Goal: Information Seeking & Learning: Learn about a topic

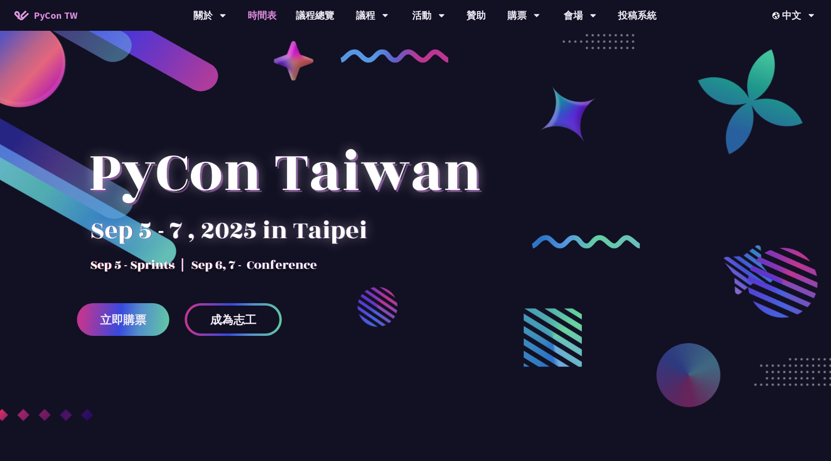
click at [268, 24] on link "時間表" at bounding box center [262, 15] width 48 height 31
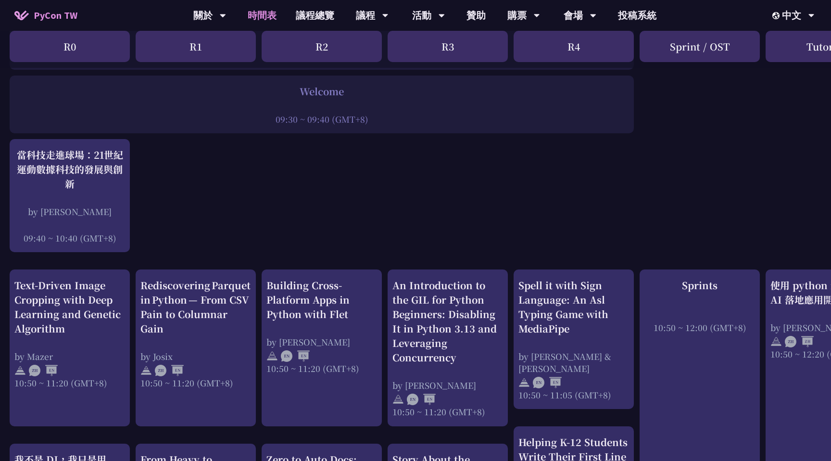
scroll to position [203, 0]
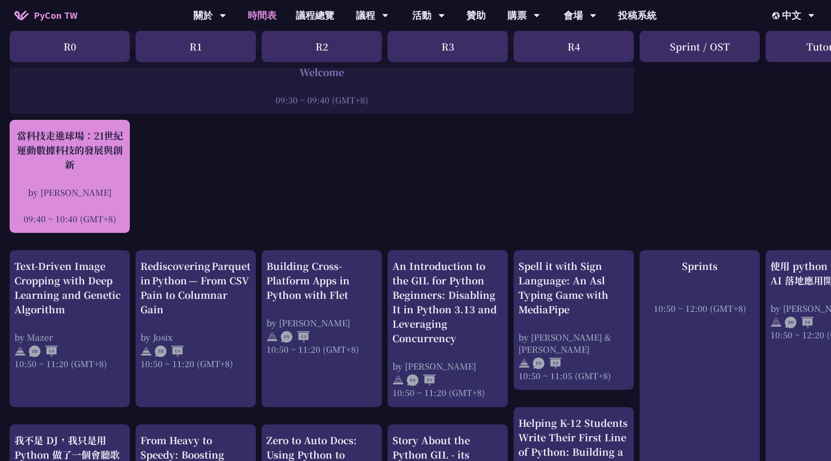
click at [88, 173] on div "當科技走進球場：21世紀運動數據科技的發展與創新 by [PERSON_NAME] 09:40 ~ 10:40 (GMT+8)" at bounding box center [69, 176] width 111 height 96
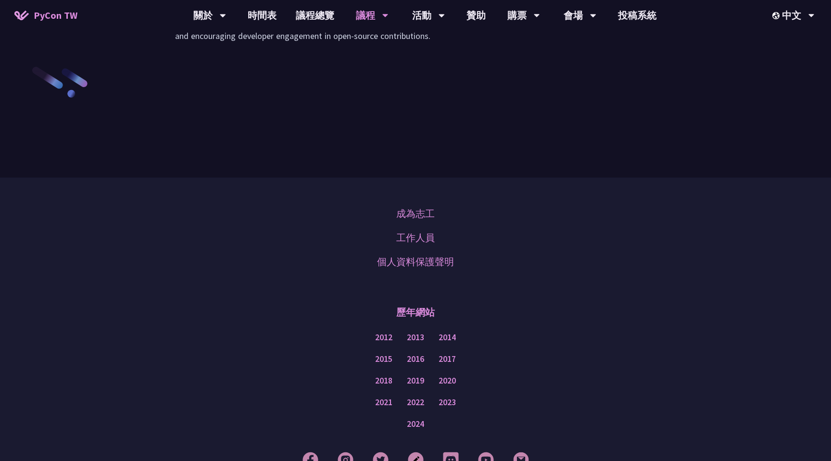
scroll to position [1427, 0]
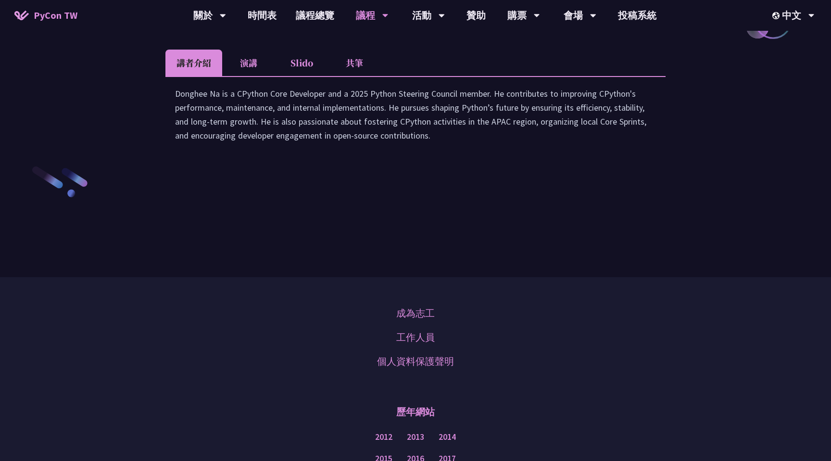
click at [274, 76] on li "演講" at bounding box center [248, 63] width 53 height 26
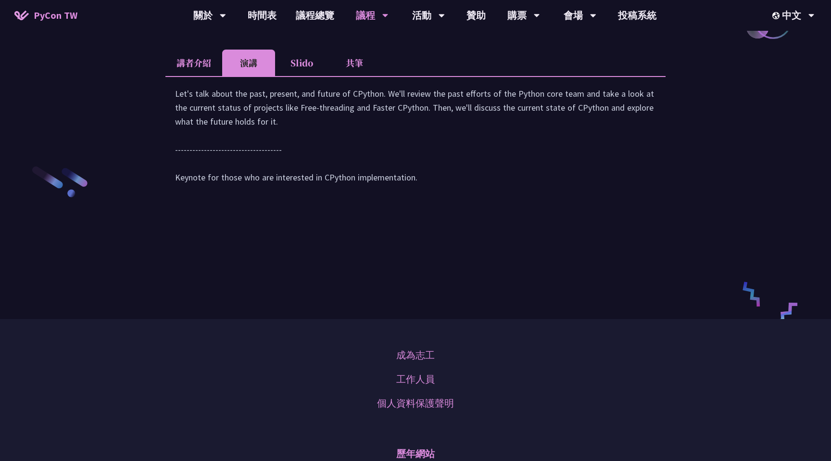
click at [304, 76] on li "Slido" at bounding box center [301, 63] width 53 height 26
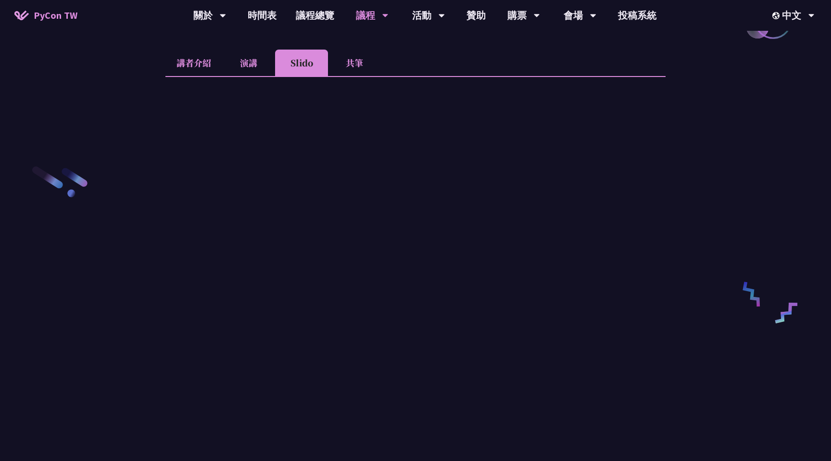
click at [247, 76] on li "演講" at bounding box center [248, 63] width 53 height 26
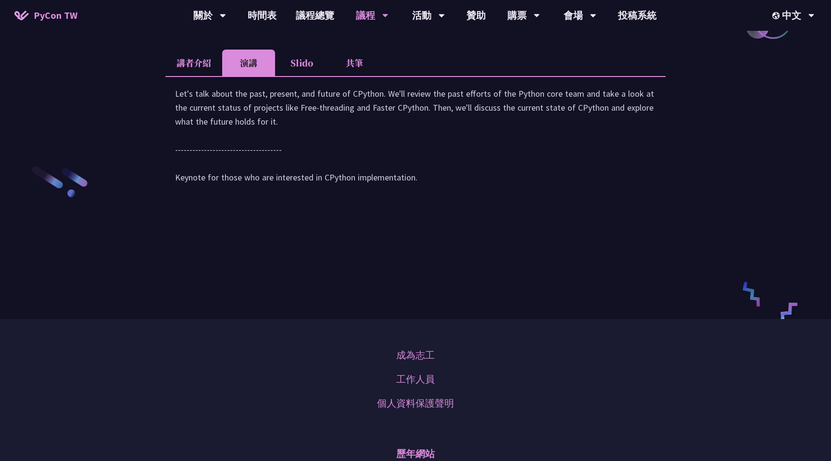
click at [320, 76] on li "Slido" at bounding box center [301, 63] width 53 height 26
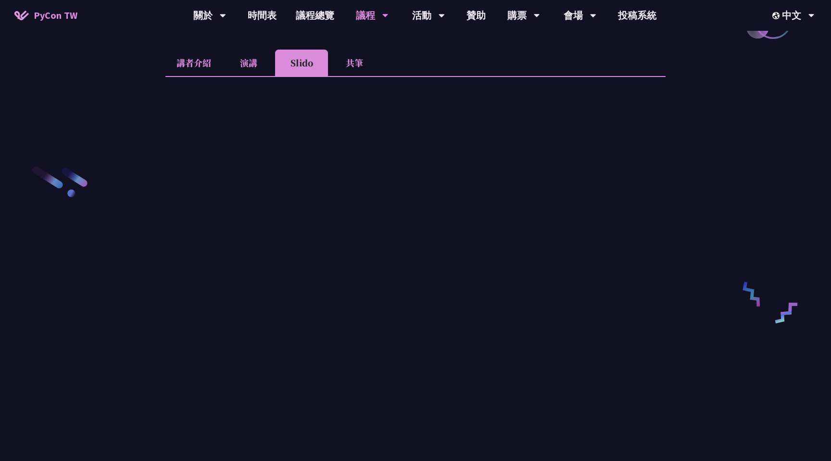
click at [359, 76] on li "共筆" at bounding box center [354, 63] width 53 height 26
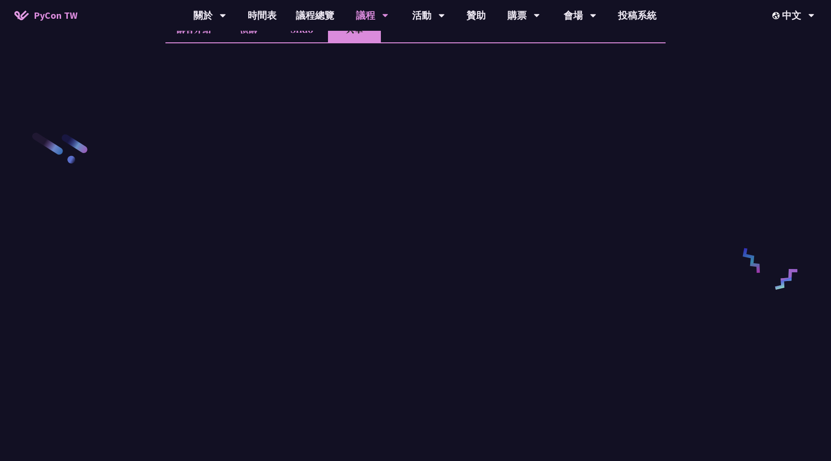
scroll to position [1488, 0]
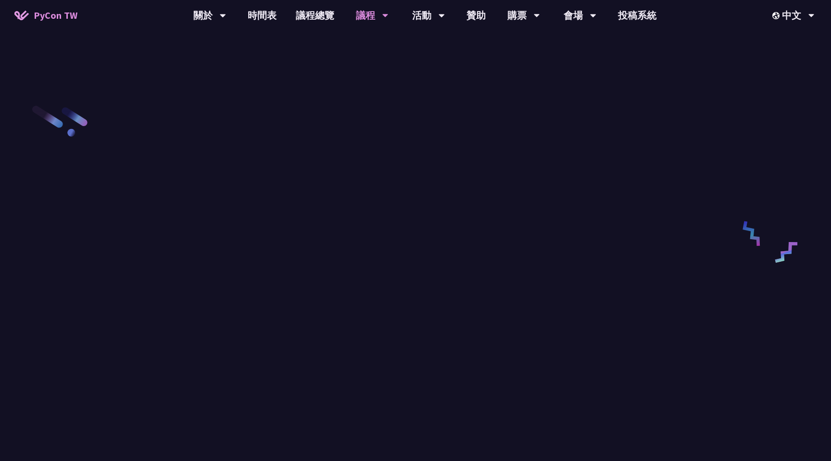
click at [254, 15] on li "演講" at bounding box center [248, 2] width 53 height 26
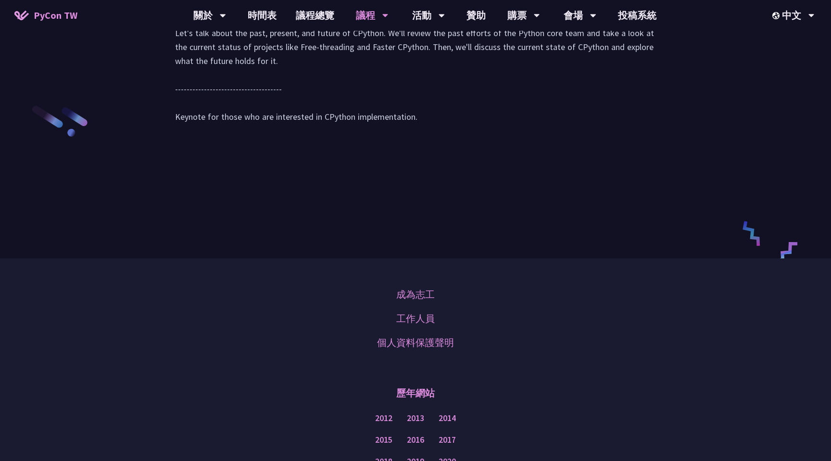
click at [277, 15] on li "Slido" at bounding box center [301, 2] width 53 height 26
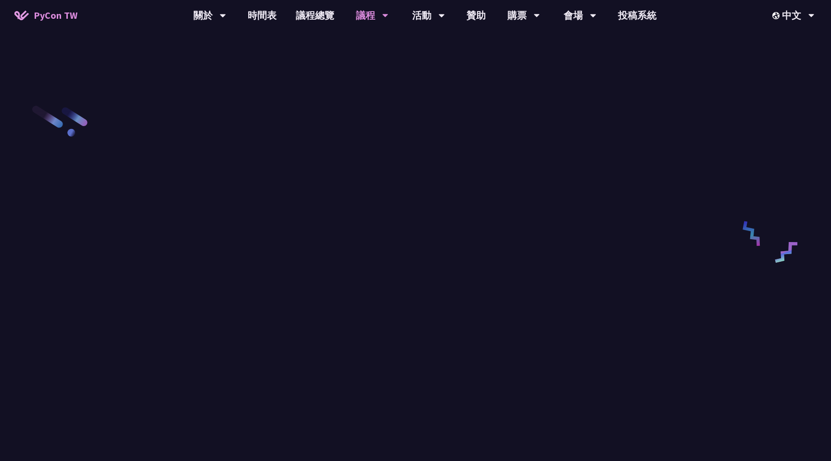
click at [203, 15] on li "講者介紹" at bounding box center [193, 2] width 57 height 26
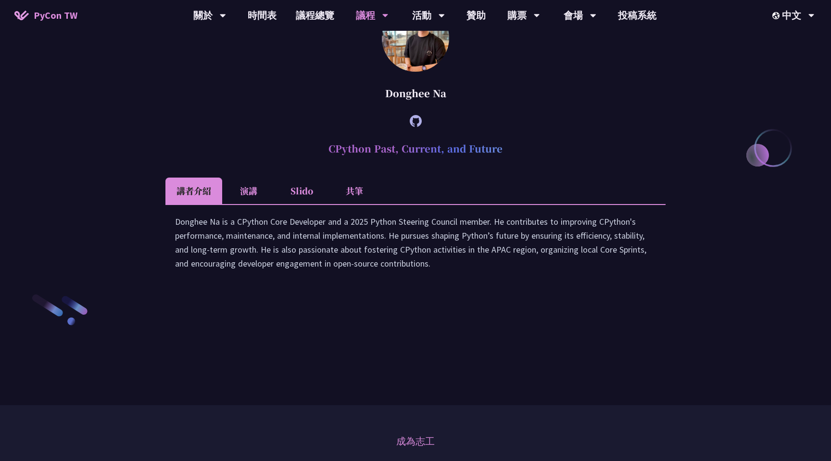
scroll to position [1210, 0]
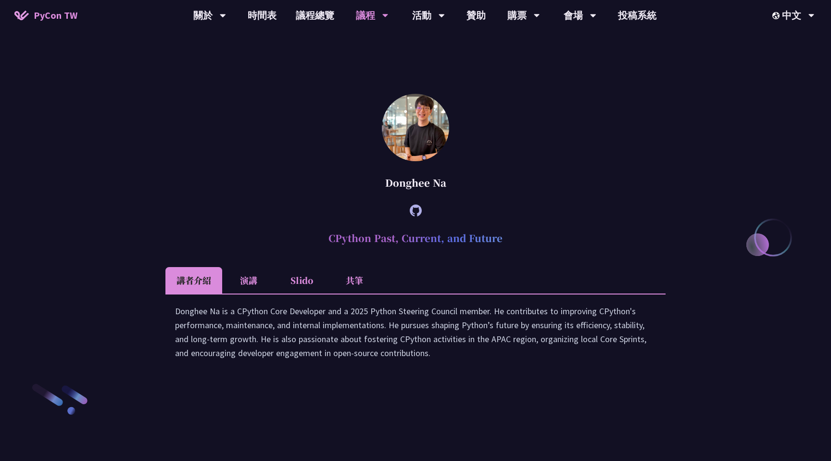
click at [350, 293] on li "共筆" at bounding box center [354, 280] width 53 height 26
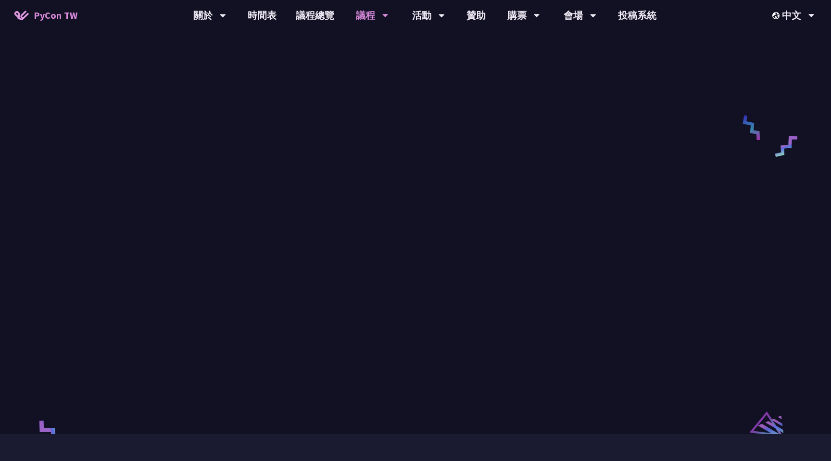
scroll to position [1582, 0]
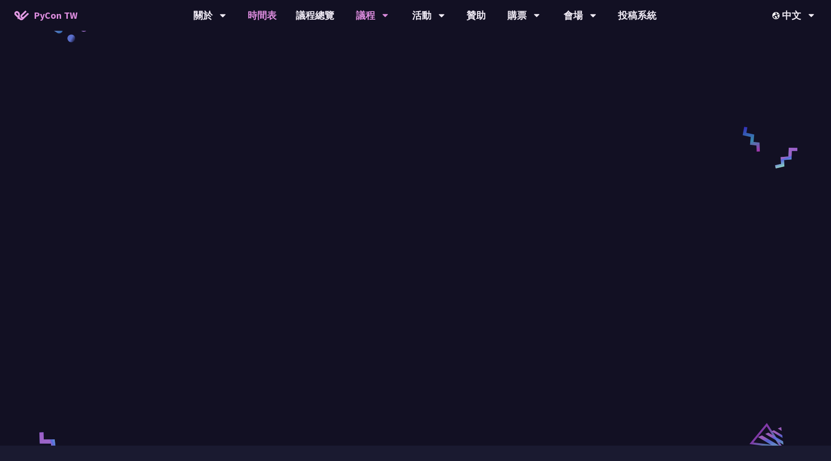
click at [264, 18] on link "時間表" at bounding box center [262, 15] width 48 height 31
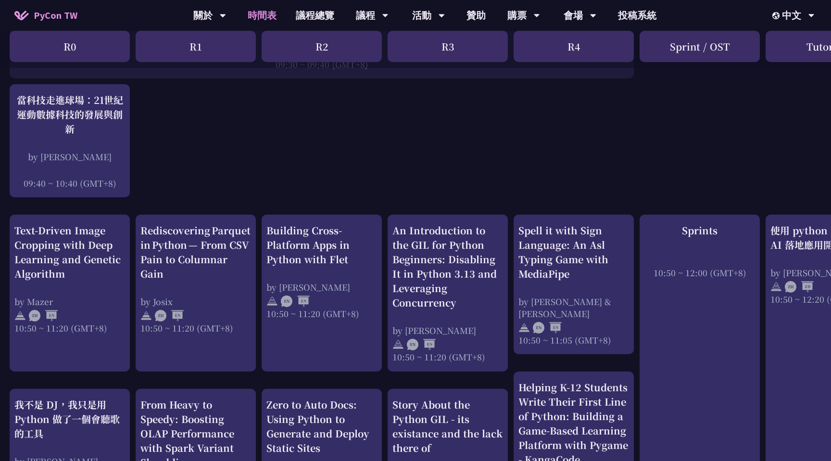
scroll to position [305, 0]
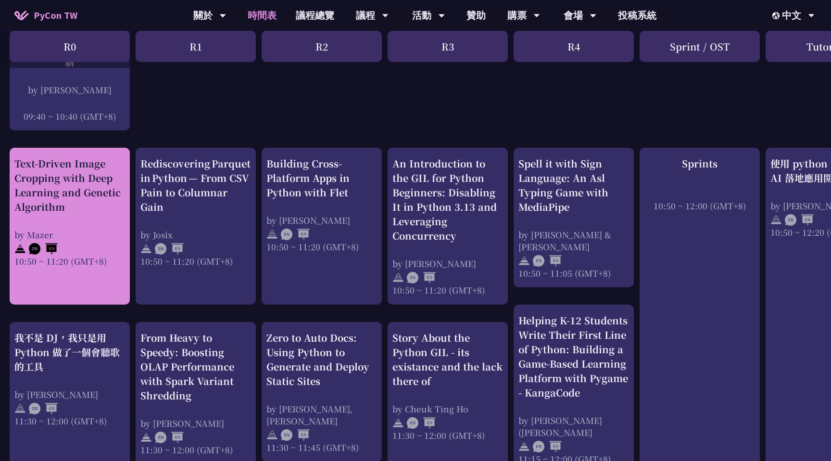
click at [76, 198] on div "Text-Driven Image Cropping with Deep Learning and Genetic Algorithm" at bounding box center [69, 185] width 111 height 58
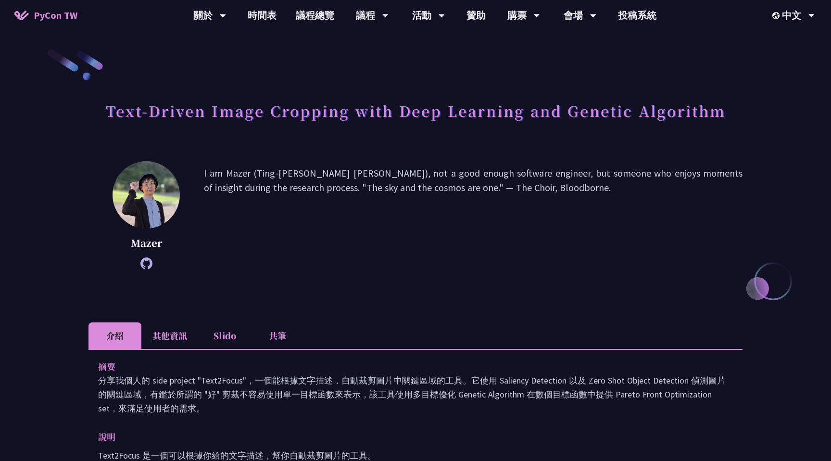
scroll to position [305, 0]
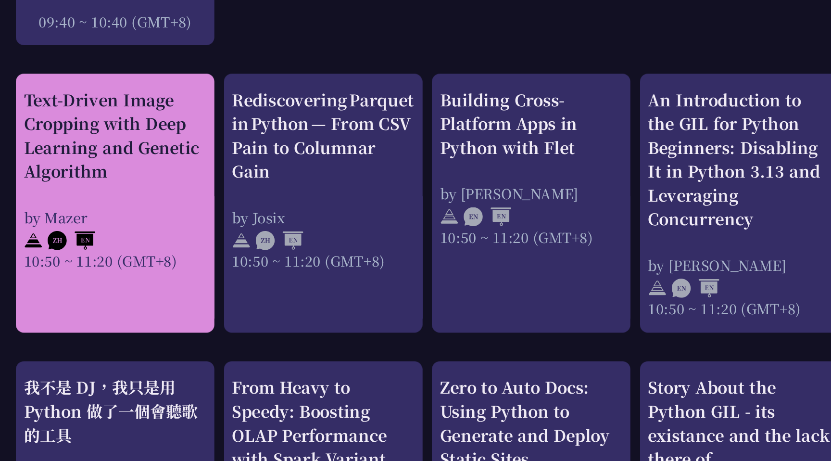
click at [20, 251] on img at bounding box center [20, 249] width 12 height 12
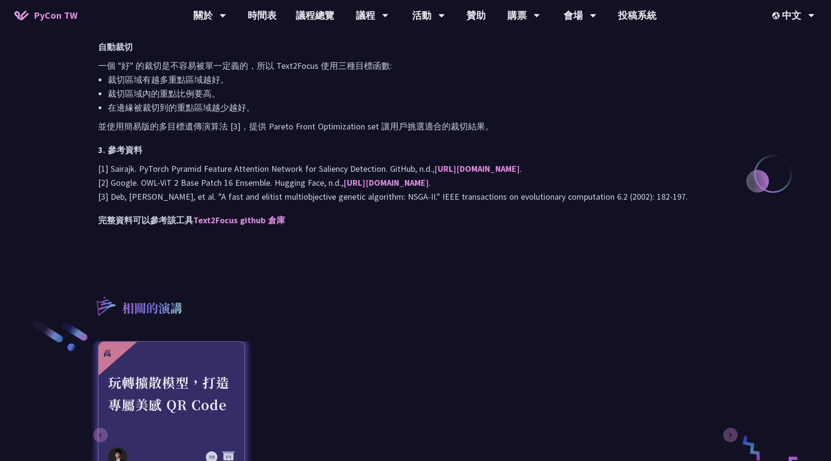
scroll to position [1001, 0]
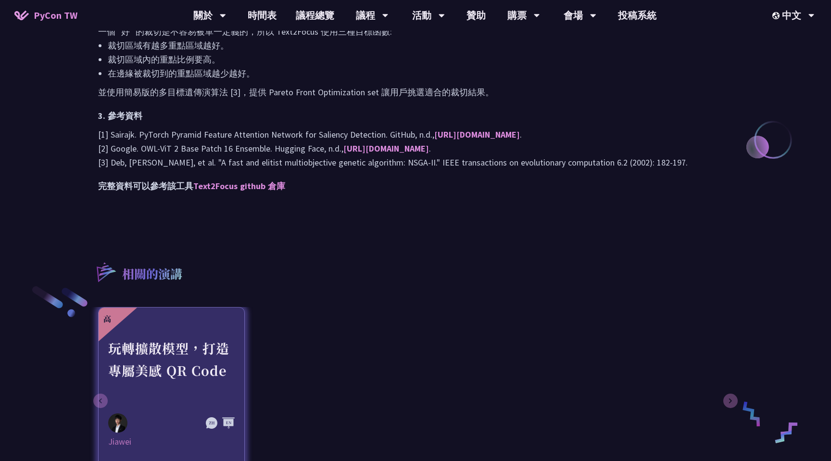
click at [157, 377] on div "玩轉擴散模型，打造專屬美感 QR Code" at bounding box center [171, 370] width 126 height 66
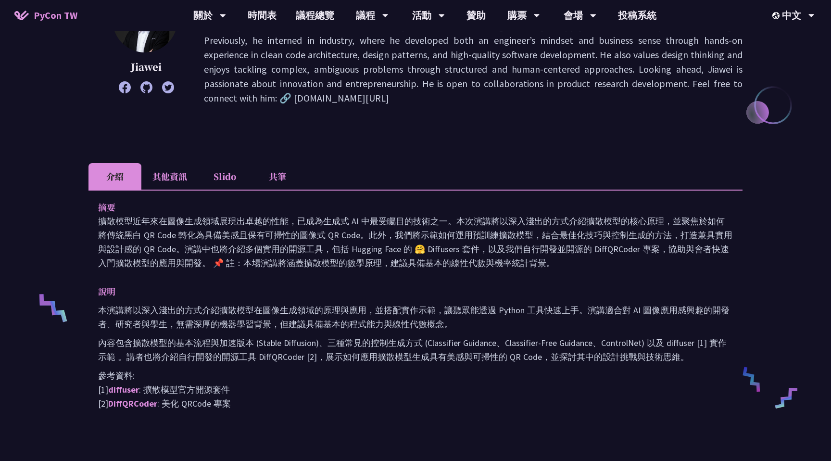
scroll to position [136, 0]
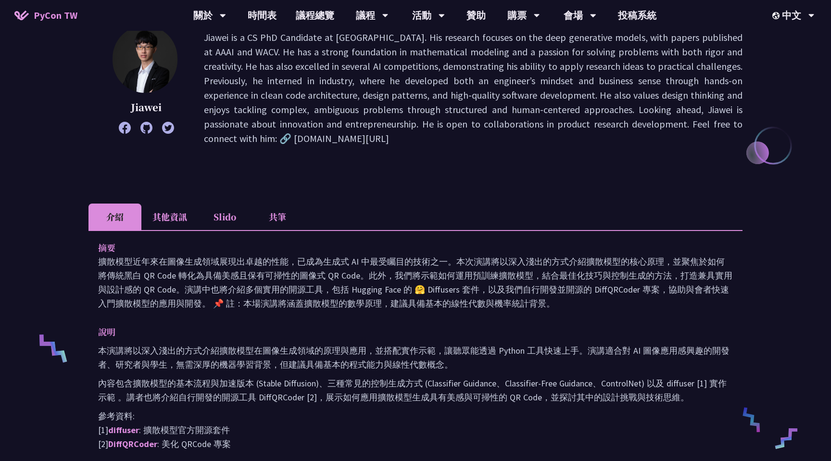
click at [174, 211] on li "其他資訊" at bounding box center [169, 216] width 57 height 26
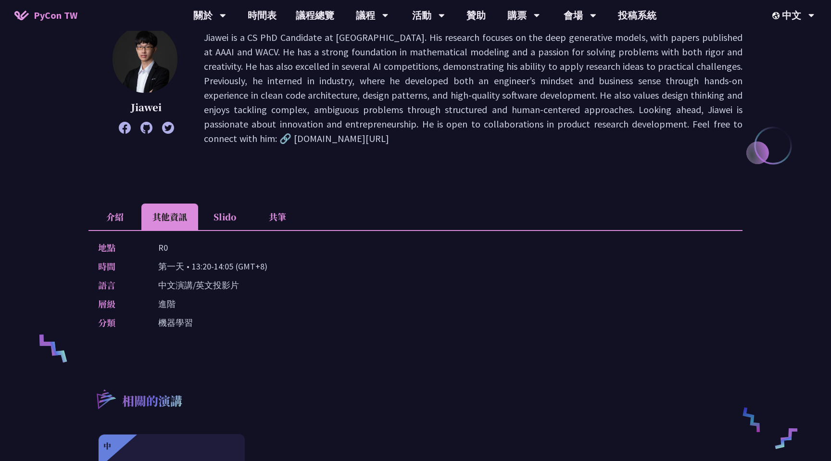
click at [219, 213] on li "Slido" at bounding box center [224, 216] width 53 height 26
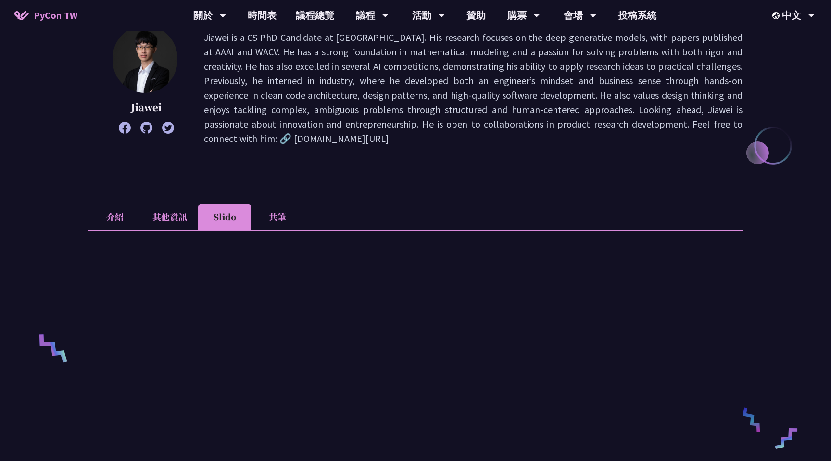
click at [198, 210] on li "Slido" at bounding box center [224, 216] width 53 height 26
click at [175, 214] on li "其他資訊" at bounding box center [169, 216] width 57 height 26
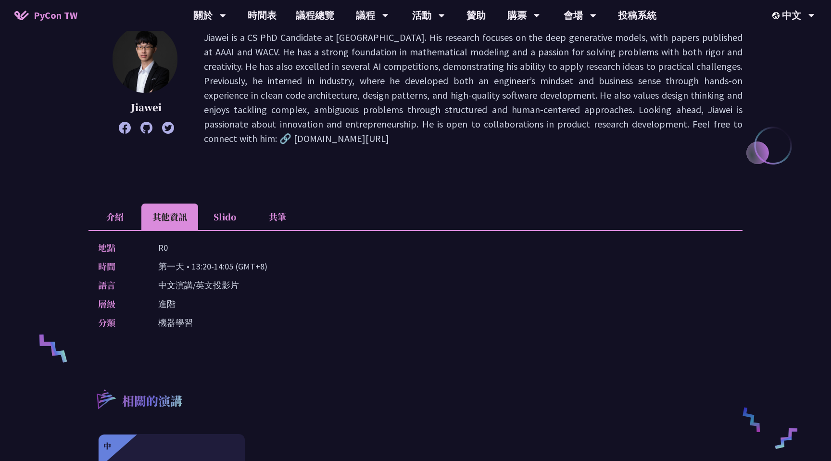
drag, startPoint x: 195, startPoint y: 289, endPoint x: 231, endPoint y: 300, distance: 37.9
click at [230, 300] on div "地點 R0 時間 第一天 • 13:20-14:05 (GMT+8) 語言 中文演講/英文投影片 層級 進階 分類 機器學習" at bounding box center [415, 287] width 654 height 114
click at [231, 303] on div "層級 進階" at bounding box center [413, 304] width 630 height 14
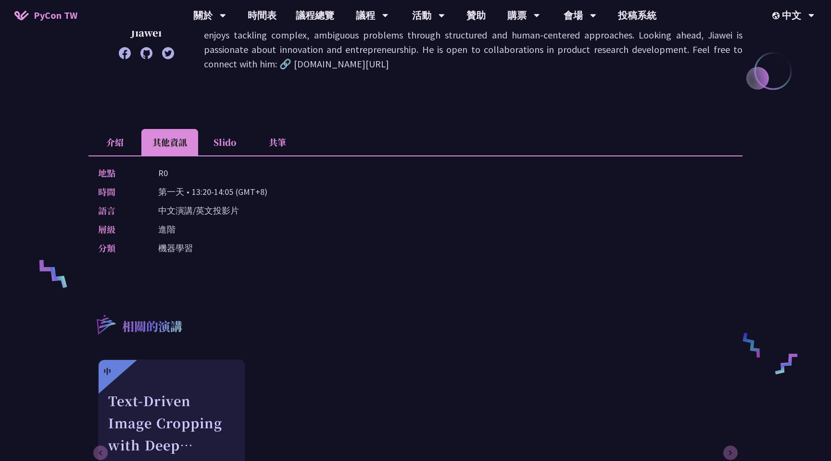
scroll to position [192, 0]
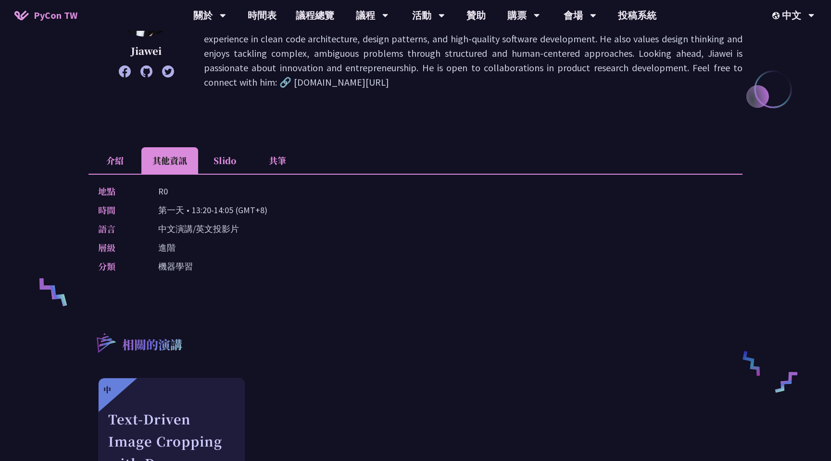
click at [270, 169] on li "共筆" at bounding box center [277, 160] width 53 height 26
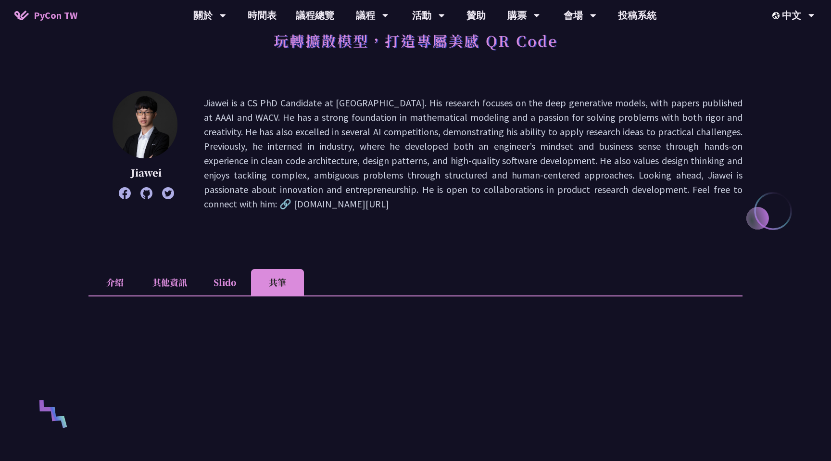
scroll to position [57, 0]
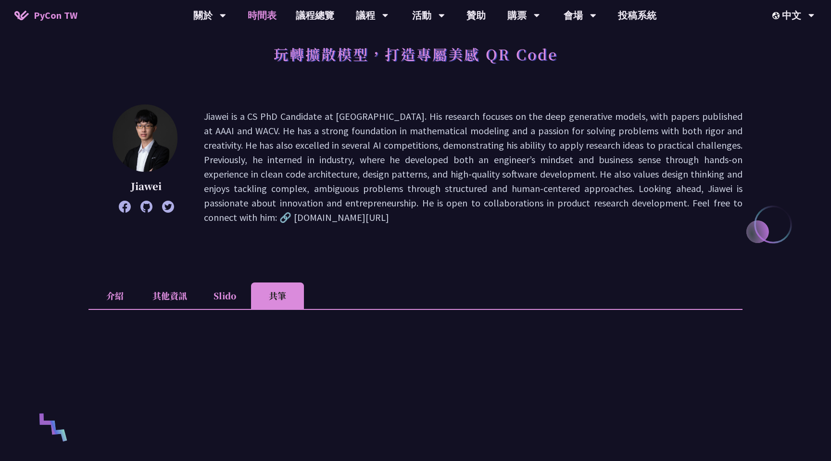
click at [252, 20] on link "時間表" at bounding box center [262, 15] width 48 height 31
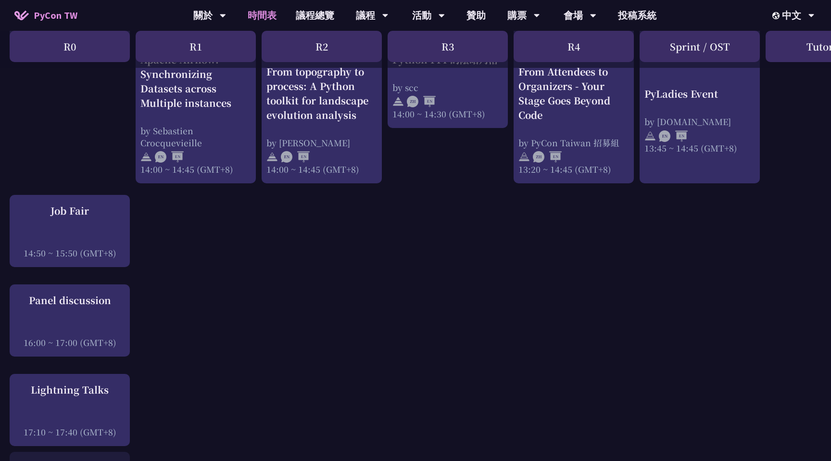
scroll to position [908, 0]
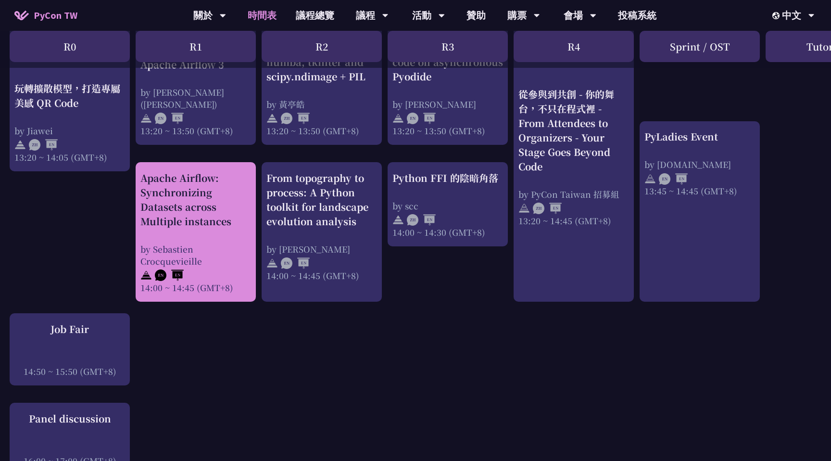
click at [219, 243] on div "by Sebastien Crocquevieille" at bounding box center [195, 255] width 111 height 24
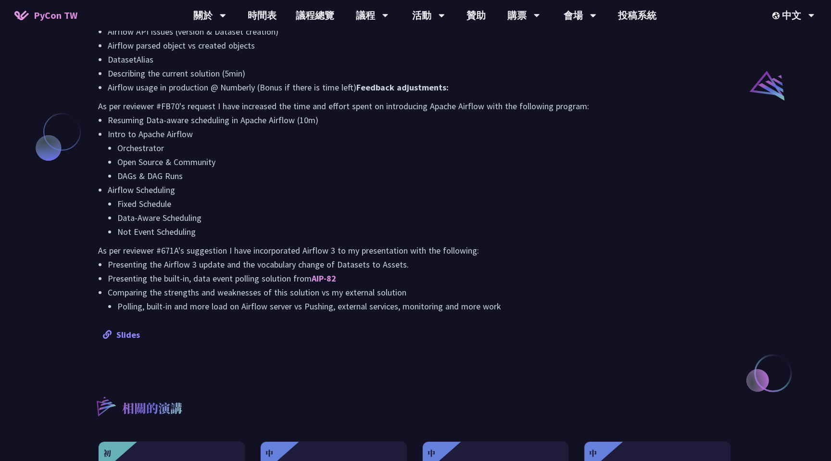
scroll to position [798, 0]
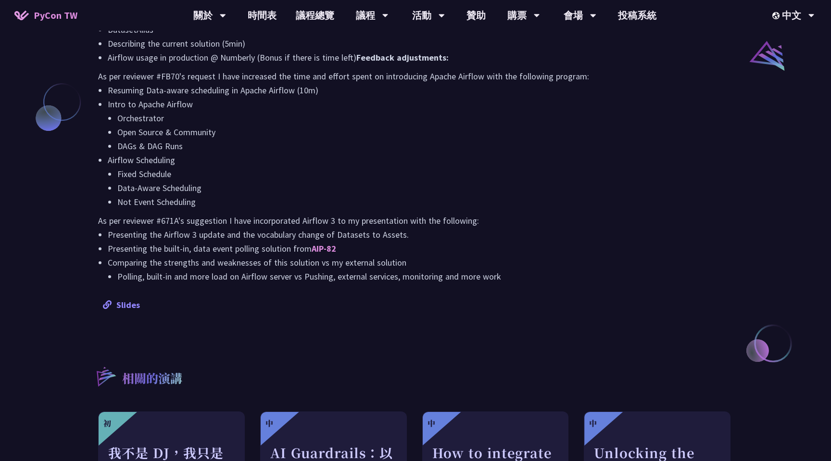
click at [129, 309] on link "Slides" at bounding box center [121, 304] width 37 height 11
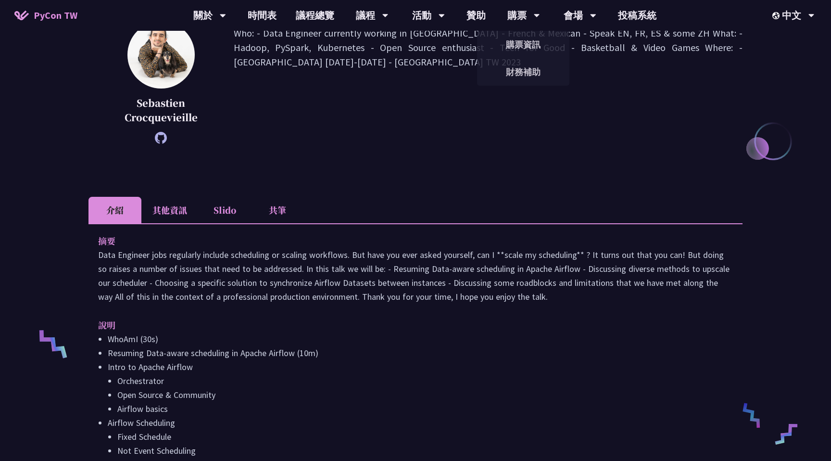
scroll to position [0, 0]
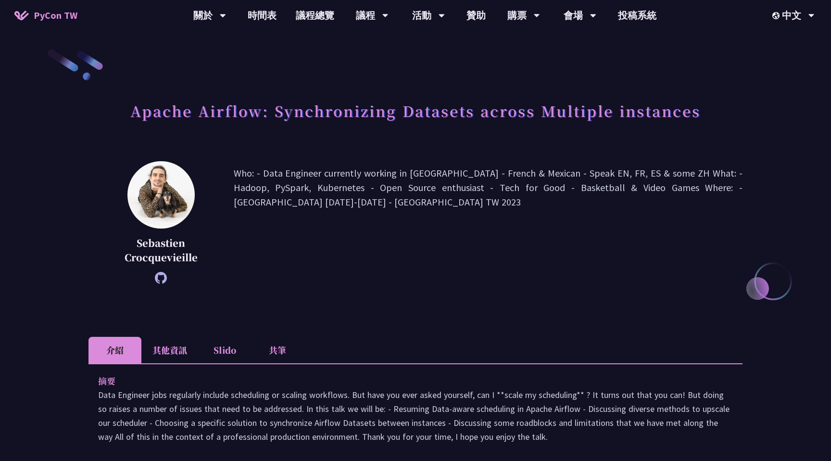
click at [168, 347] on li "其他資訊" at bounding box center [169, 350] width 57 height 26
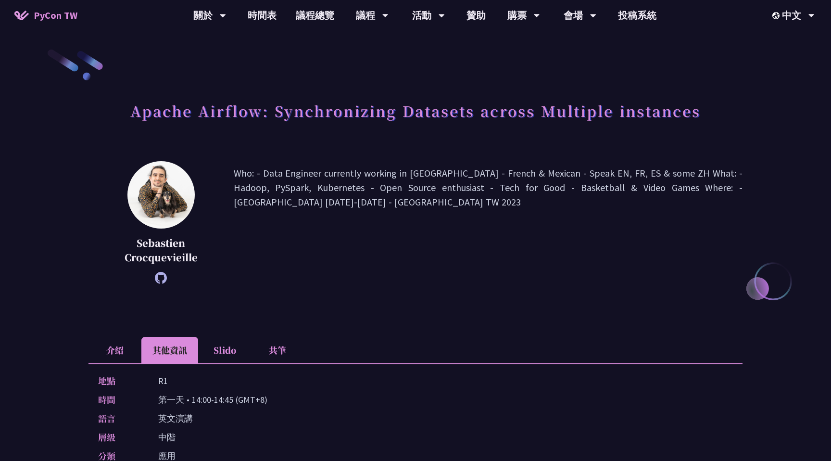
click at [222, 341] on li "Slido" at bounding box center [224, 350] width 53 height 26
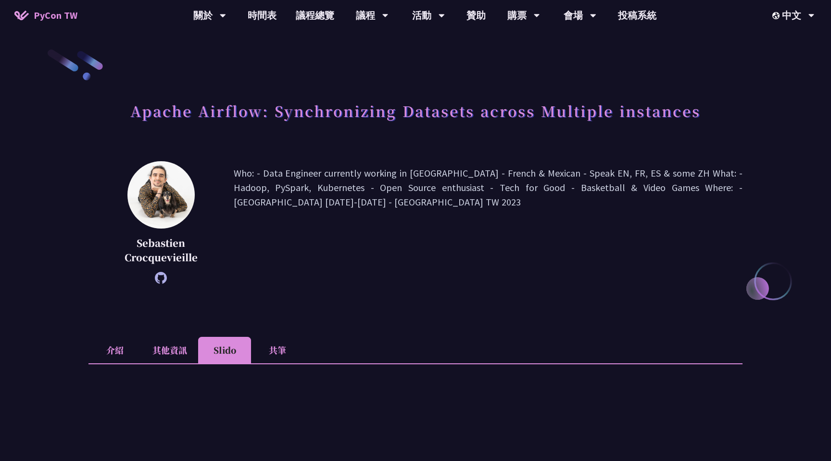
click at [257, 348] on li "共筆" at bounding box center [277, 350] width 53 height 26
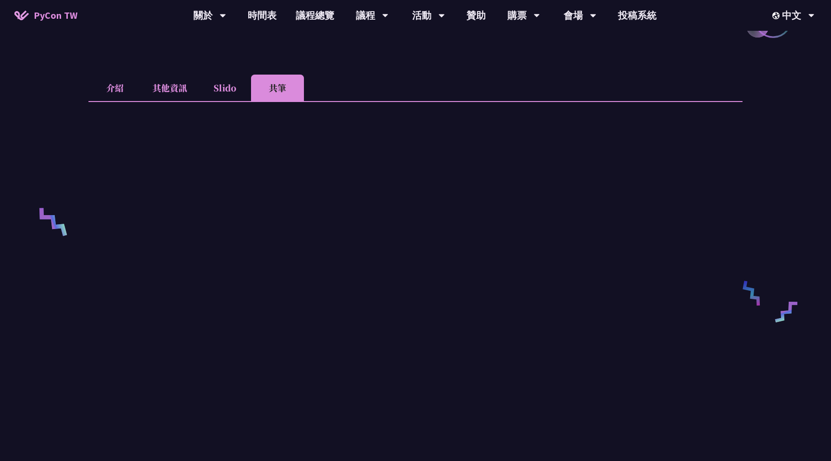
scroll to position [291, 0]
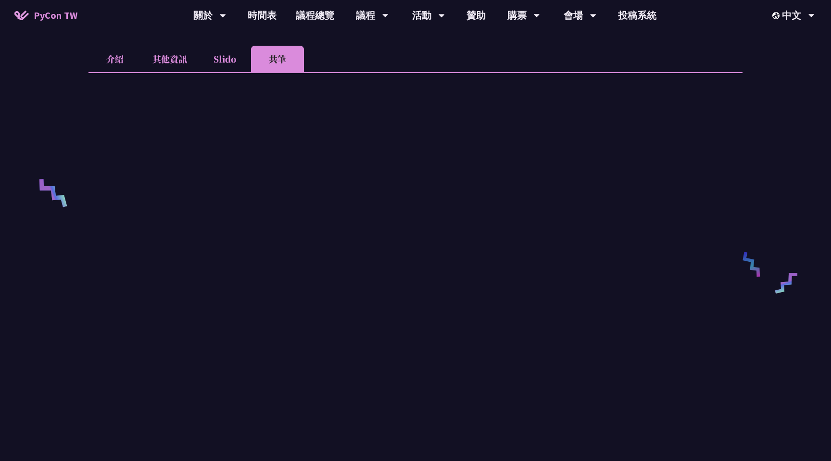
click at [234, 76] on div at bounding box center [415, 274] width 654 height 405
click at [227, 64] on li "Slido" at bounding box center [224, 59] width 53 height 26
click at [256, 18] on link "時間表" at bounding box center [262, 15] width 48 height 31
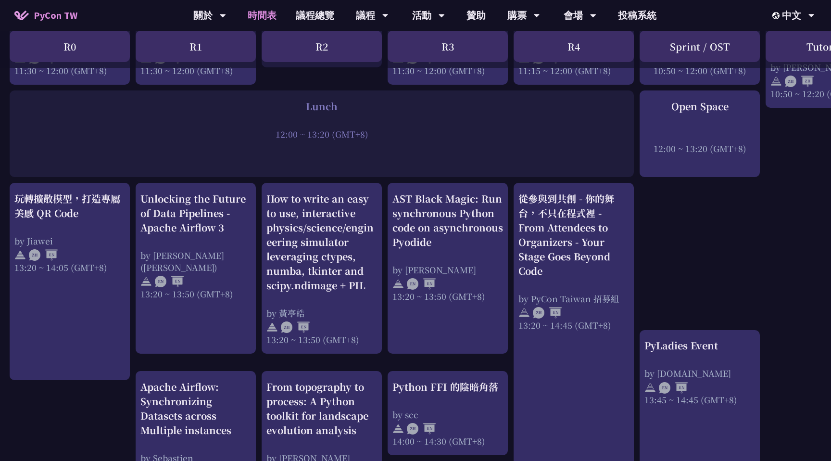
scroll to position [584, 0]
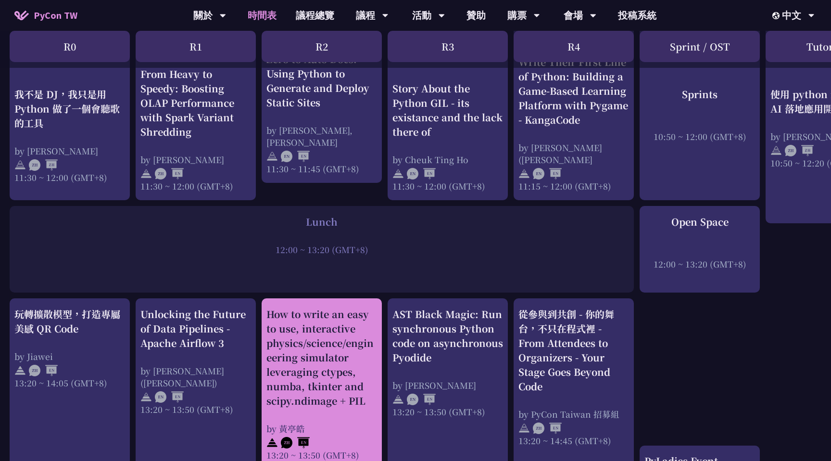
click at [309, 313] on div "How to write an easy to use, interactive physics/science/engineering simulator …" at bounding box center [321, 357] width 111 height 101
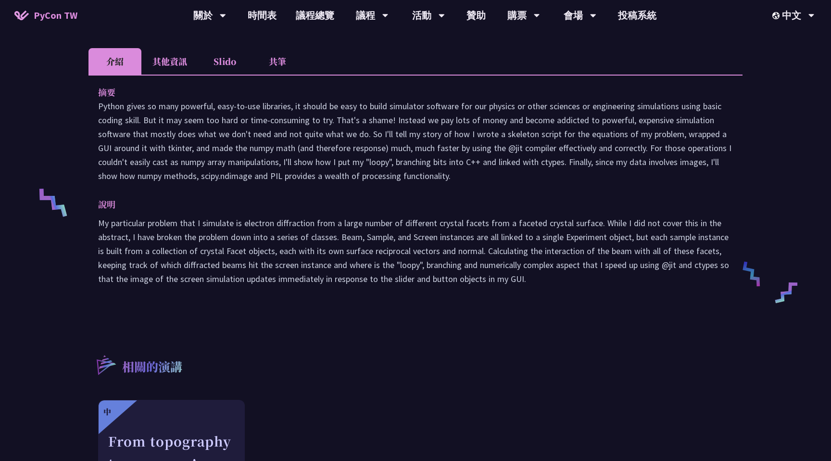
scroll to position [275, 0]
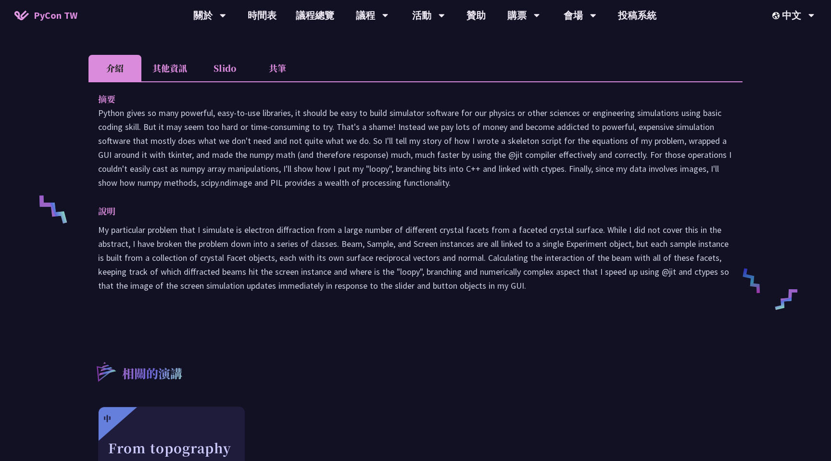
click at [181, 75] on li "其他資訊" at bounding box center [169, 68] width 57 height 26
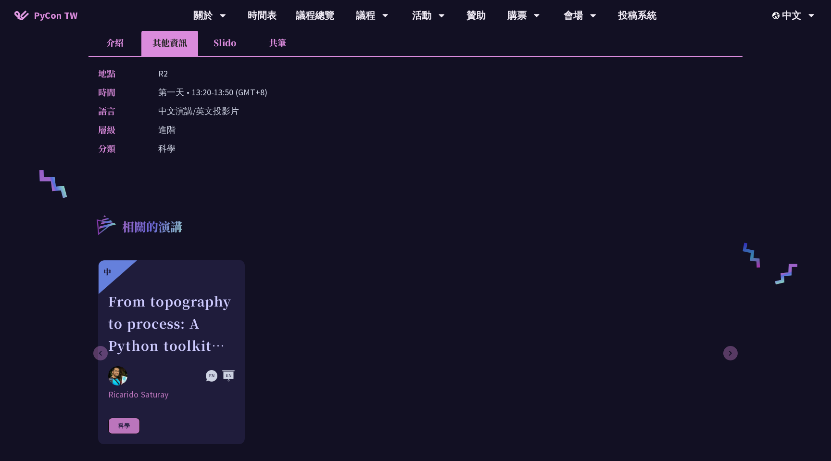
scroll to position [185, 0]
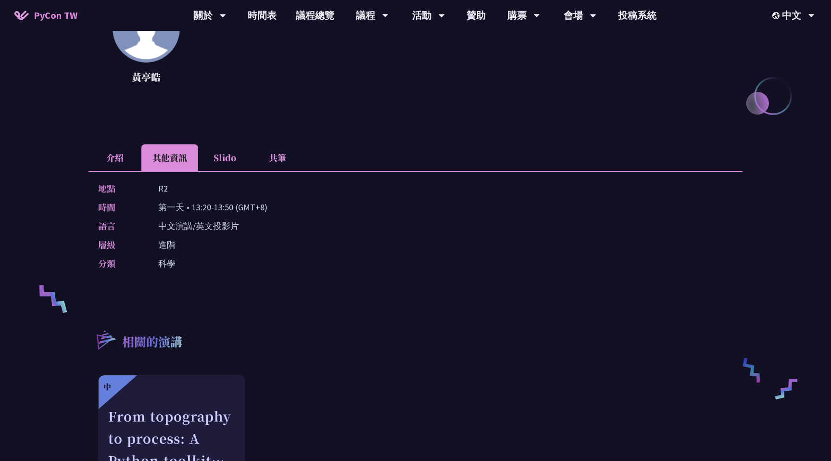
click at [231, 150] on li "Slido" at bounding box center [224, 157] width 53 height 26
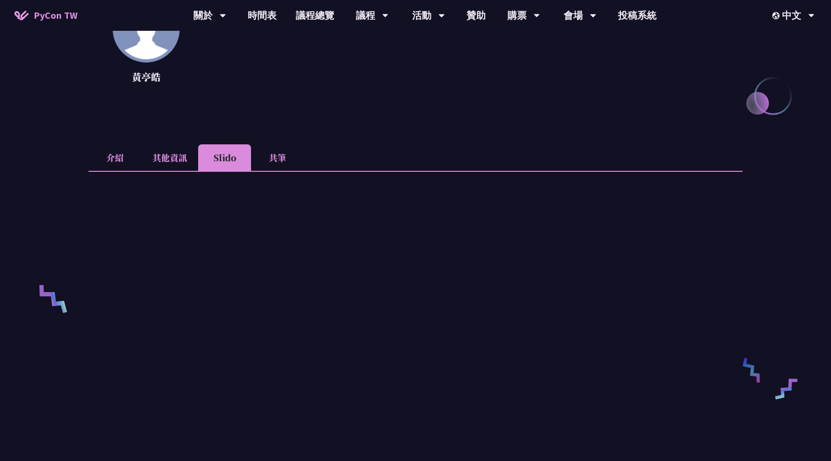
click at [285, 164] on li "共筆" at bounding box center [277, 157] width 53 height 26
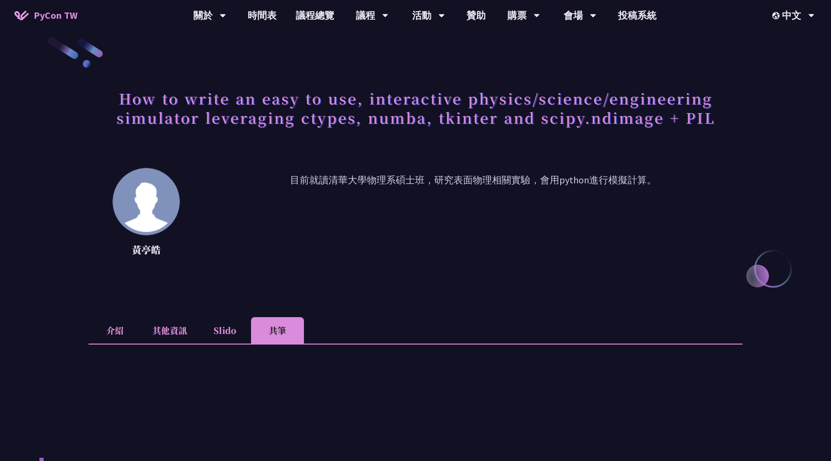
scroll to position [0, 0]
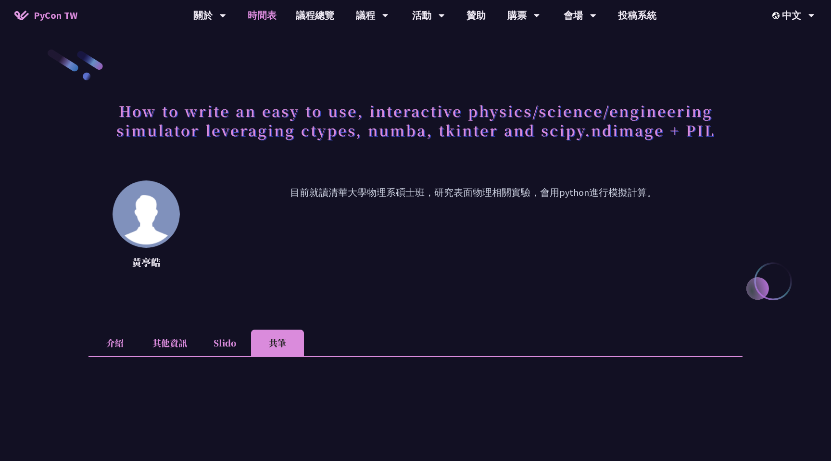
click at [268, 11] on link "時間表" at bounding box center [262, 15] width 48 height 31
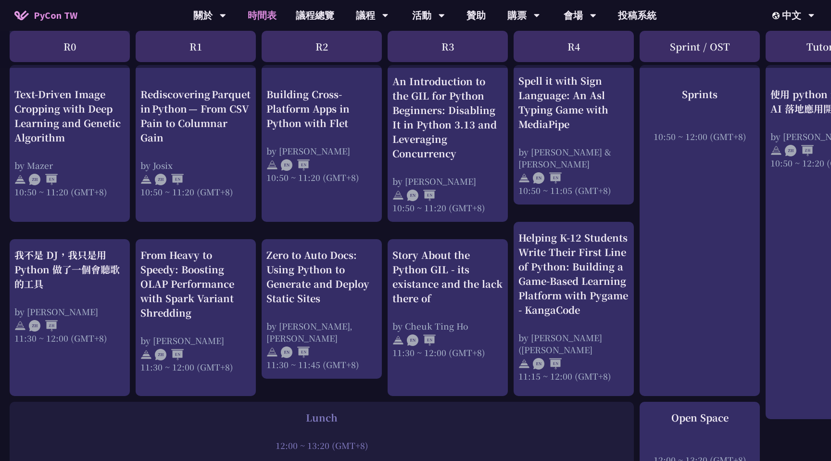
scroll to position [387, 0]
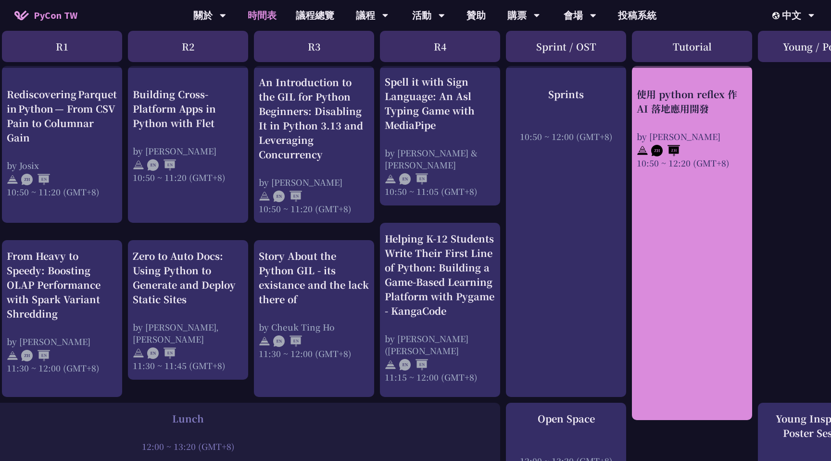
click at [651, 239] on link "使用 python reflex 作 AI 落地應用開發 by [PERSON_NAME] 10:50 ~ 12:20 (GMT+8)" at bounding box center [692, 243] width 111 height 337
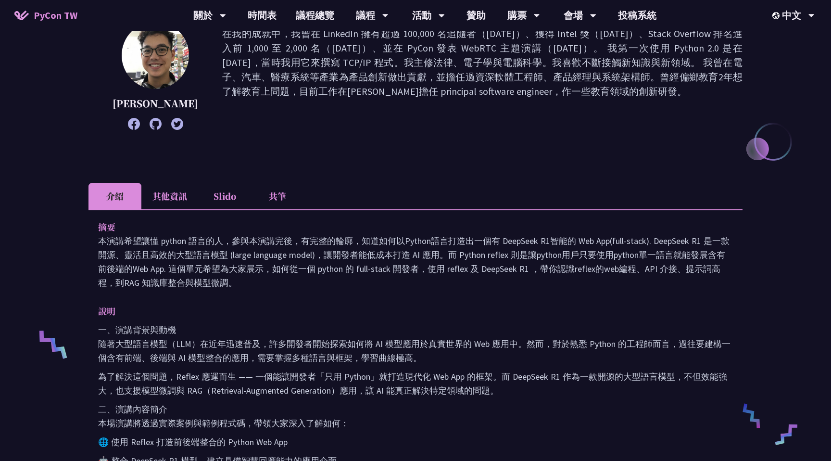
scroll to position [127, 0]
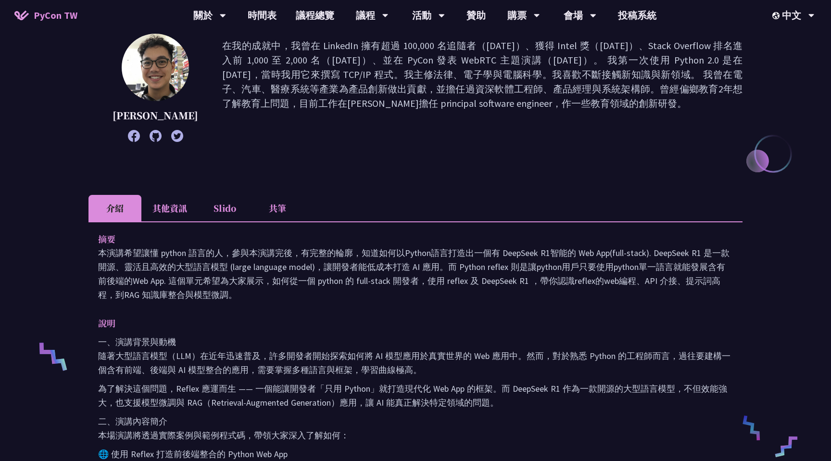
click at [183, 208] on li "其他資訊" at bounding box center [169, 208] width 57 height 26
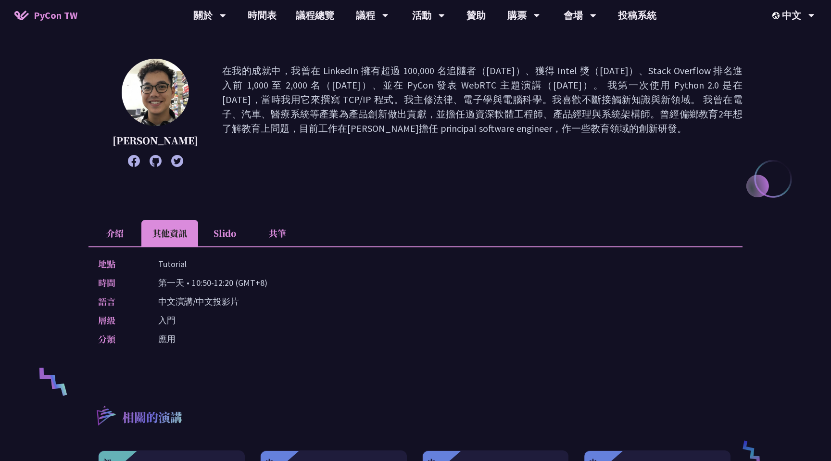
scroll to position [75, 0]
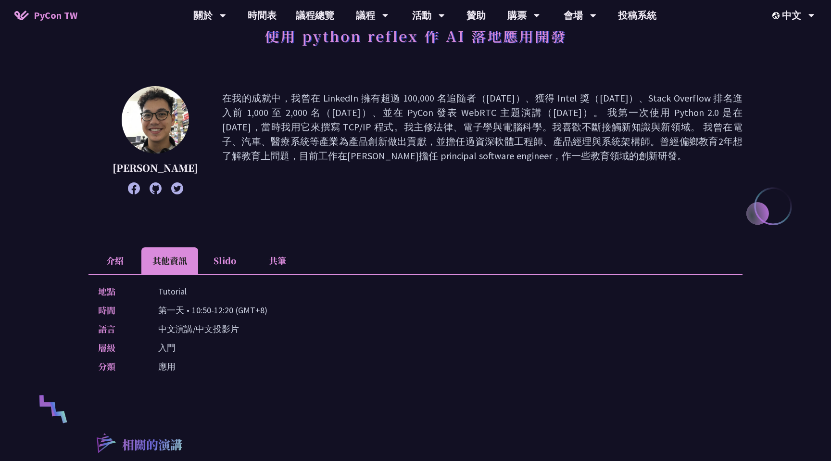
click at [240, 253] on li "Slido" at bounding box center [224, 260] width 53 height 26
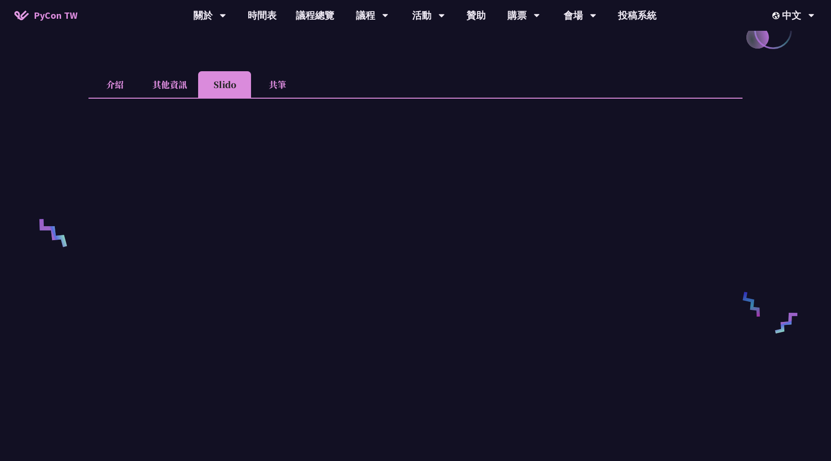
scroll to position [263, 0]
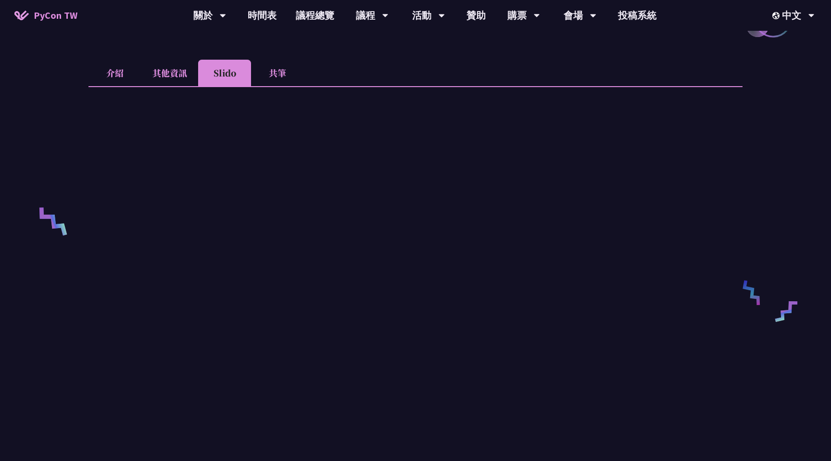
click at [283, 79] on li "共筆" at bounding box center [277, 73] width 53 height 26
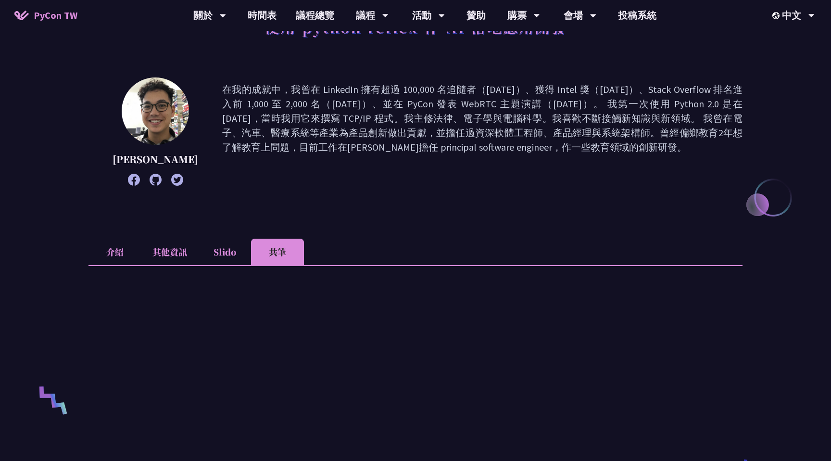
scroll to position [0, 0]
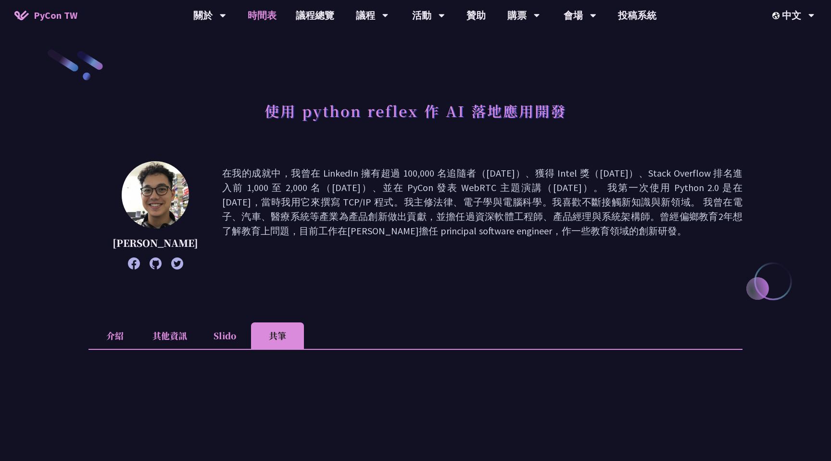
click at [262, 10] on link "時間表" at bounding box center [262, 15] width 48 height 31
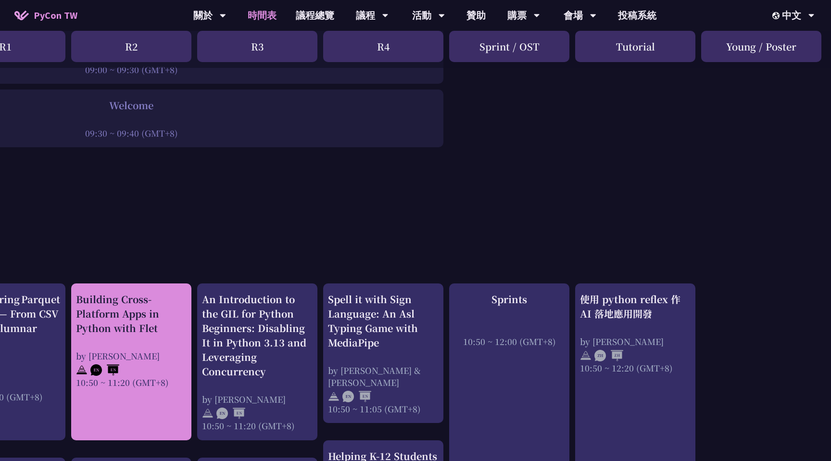
scroll to position [0, 190]
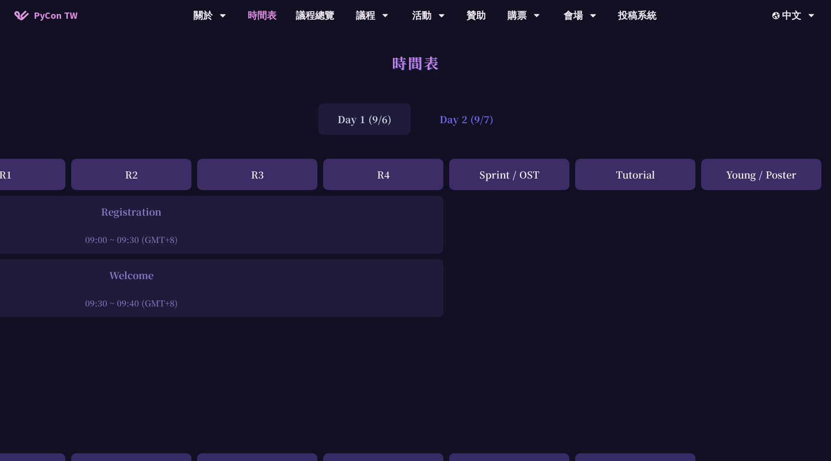
click at [458, 129] on div "Day 2 (9/7)" at bounding box center [466, 118] width 92 height 31
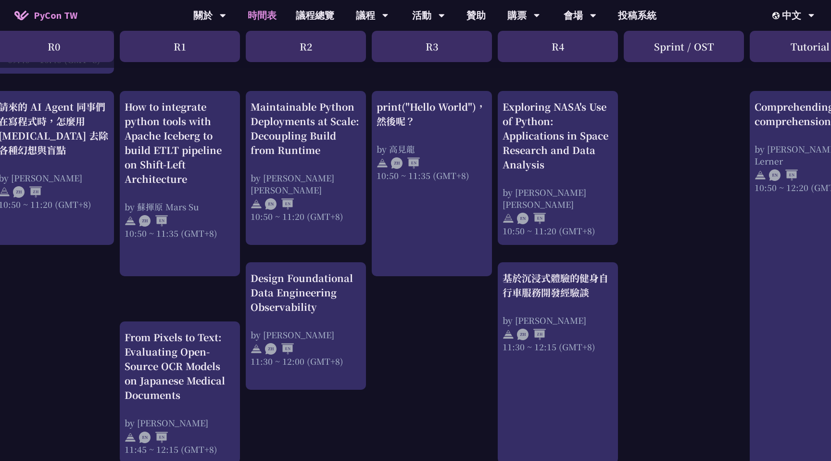
scroll to position [348, 0]
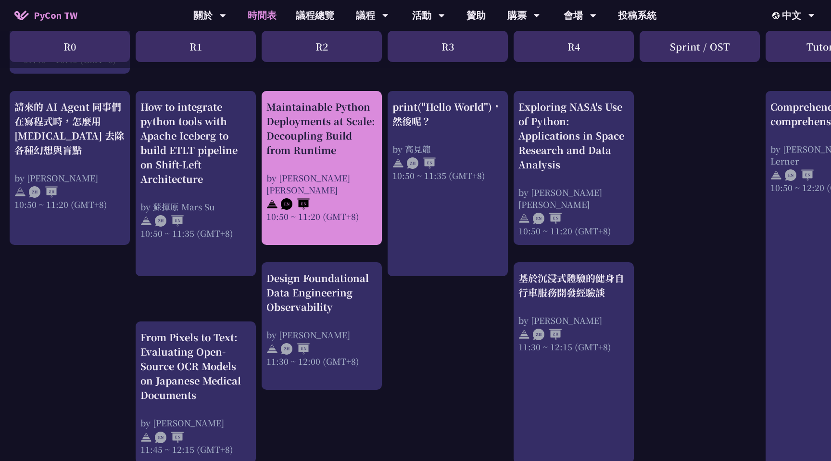
click at [371, 227] on link "Maintainable Python Deployments at Scale: Decoupling Build from Runtime by [PER…" at bounding box center [321, 168] width 111 height 137
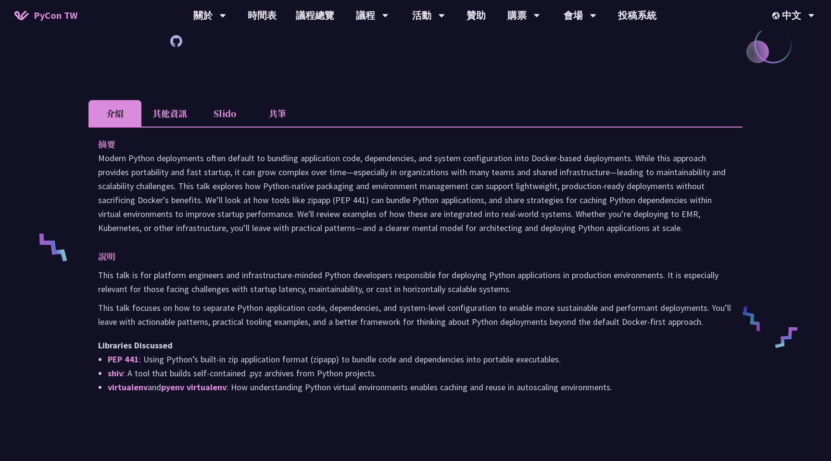
scroll to position [248, 0]
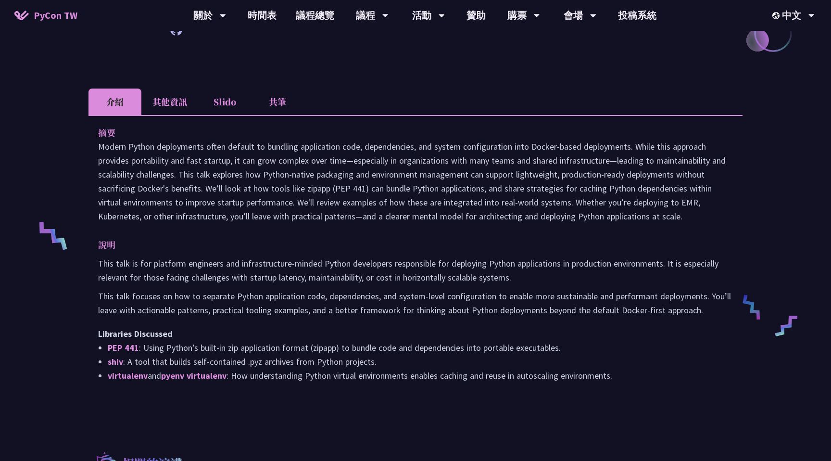
click at [163, 113] on li "其他資訊" at bounding box center [169, 101] width 57 height 26
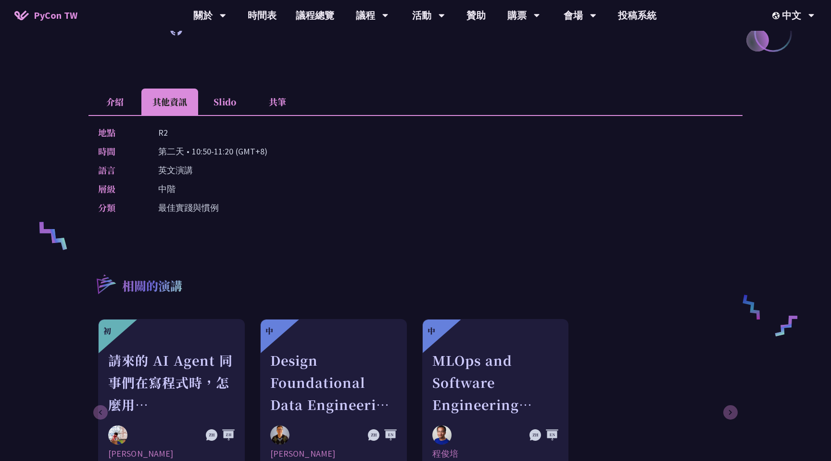
click at [228, 103] on li "Slido" at bounding box center [224, 101] width 53 height 26
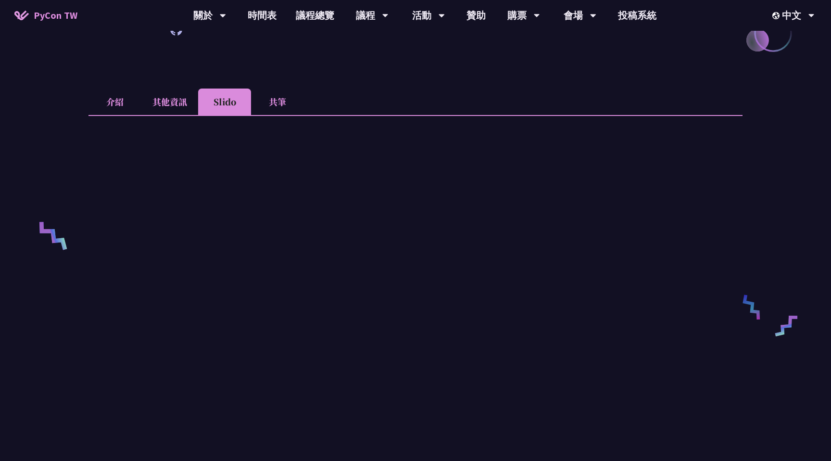
click at [271, 105] on li "共筆" at bounding box center [277, 101] width 53 height 26
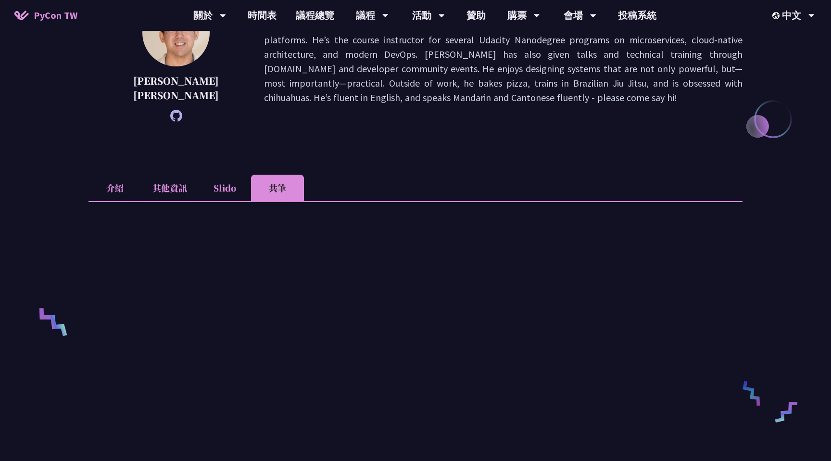
scroll to position [0, 0]
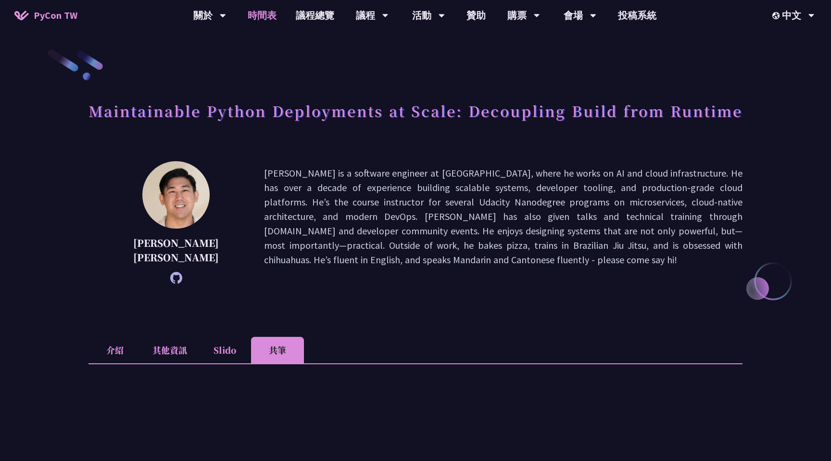
click at [266, 12] on link "時間表" at bounding box center [262, 15] width 48 height 31
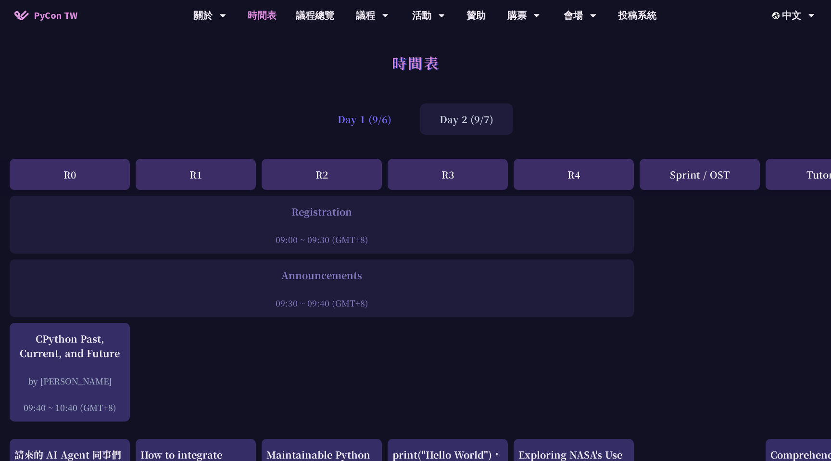
click at [376, 120] on div "Day 1 (9/6)" at bounding box center [364, 118] width 92 height 31
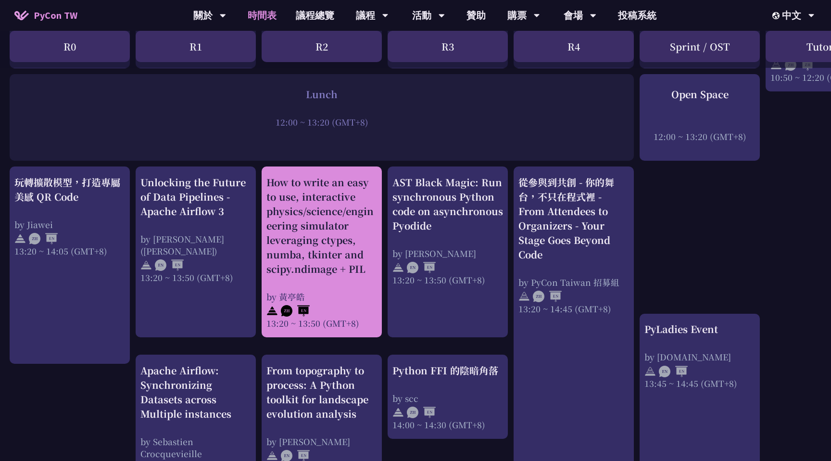
scroll to position [850, 0]
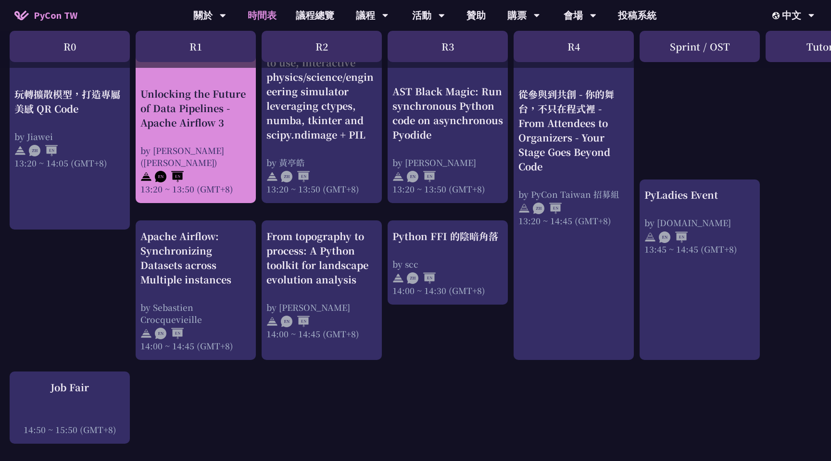
click at [234, 168] on div at bounding box center [195, 175] width 111 height 14
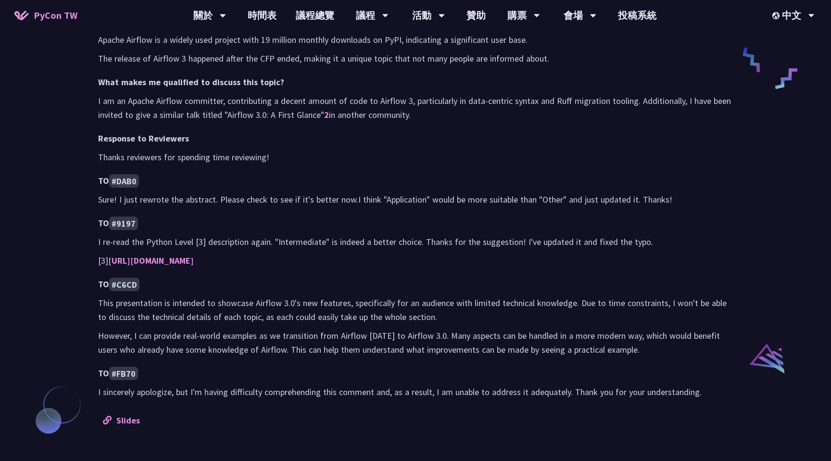
scroll to position [576, 0]
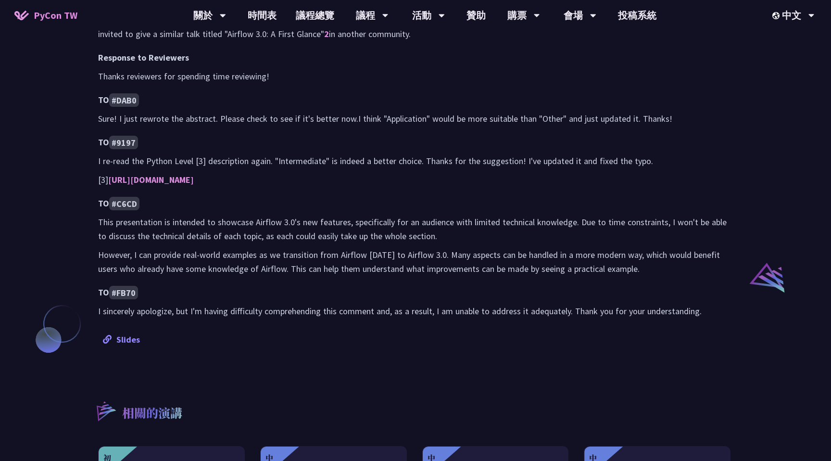
click at [121, 342] on link "Slides" at bounding box center [121, 339] width 37 height 11
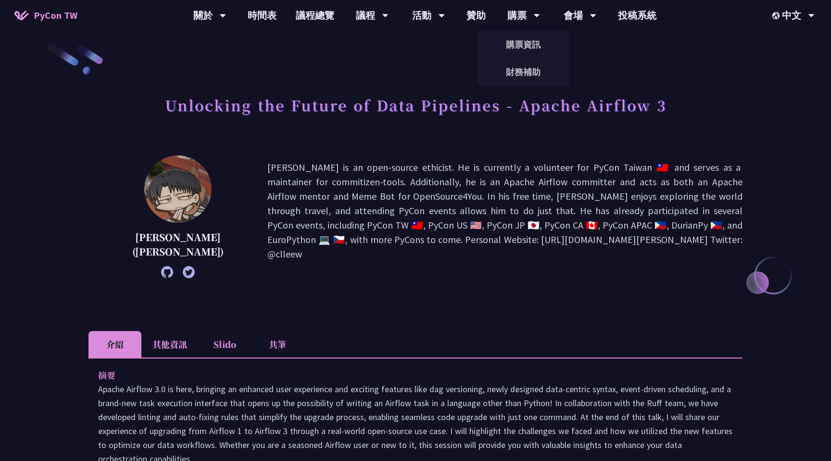
scroll to position [0, 0]
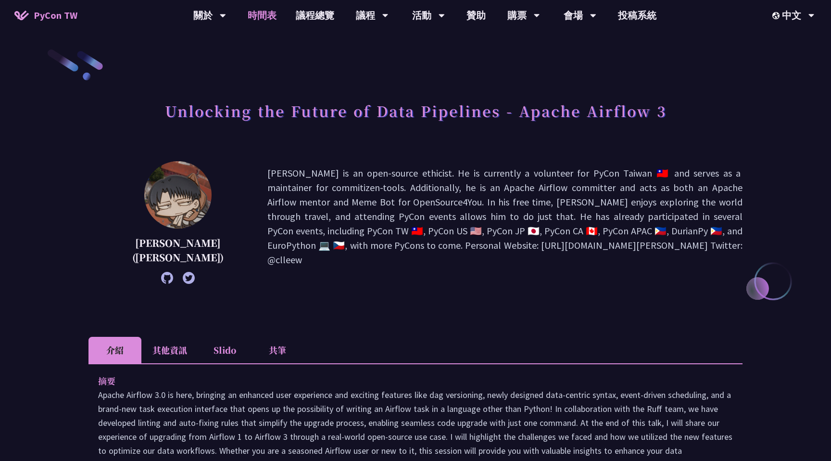
click at [259, 18] on link "時間表" at bounding box center [262, 15] width 48 height 31
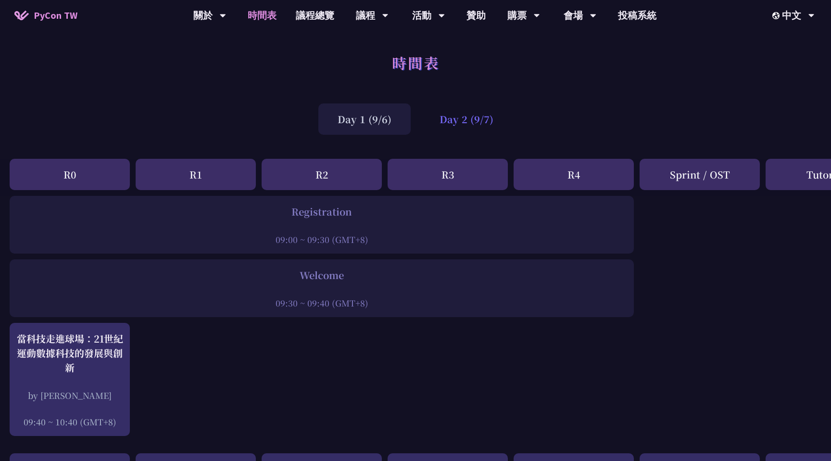
click at [439, 125] on div "Day 2 (9/7)" at bounding box center [466, 118] width 92 height 31
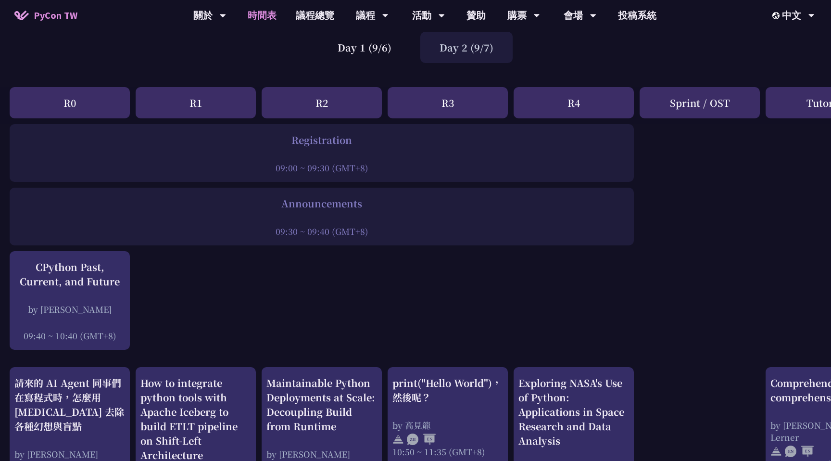
scroll to position [268, 0]
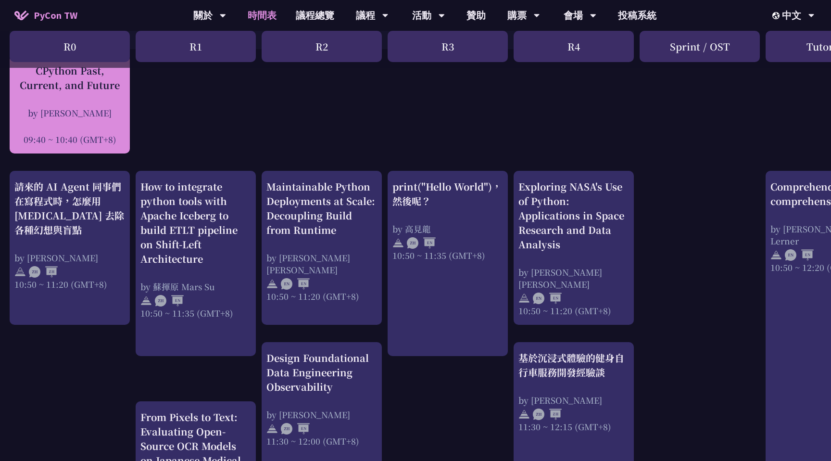
click at [97, 125] on div at bounding box center [69, 126] width 111 height 14
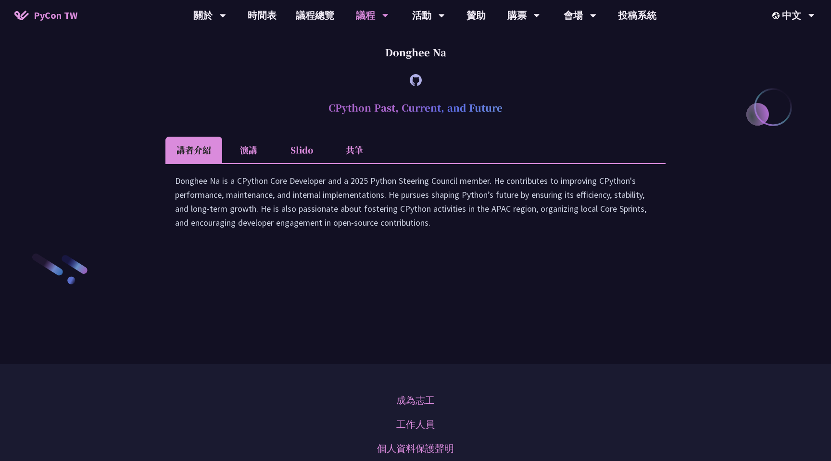
scroll to position [1341, 0]
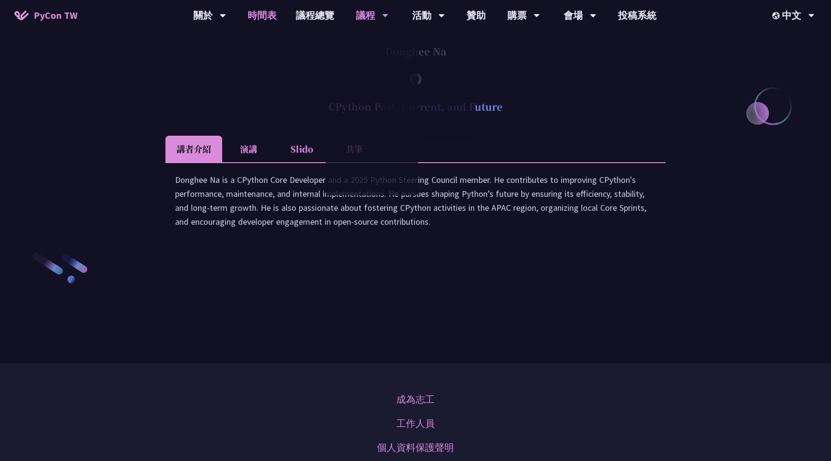
click at [266, 10] on link "時間表" at bounding box center [262, 15] width 48 height 31
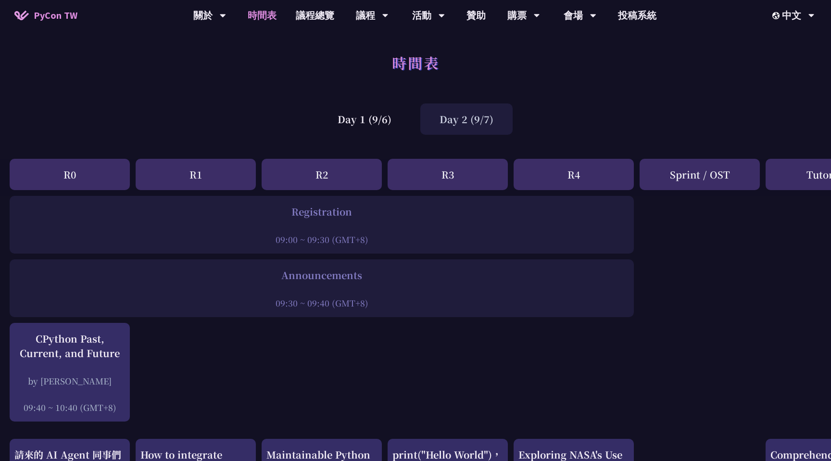
click at [434, 132] on div "Day 2 (9/7)" at bounding box center [466, 118] width 92 height 31
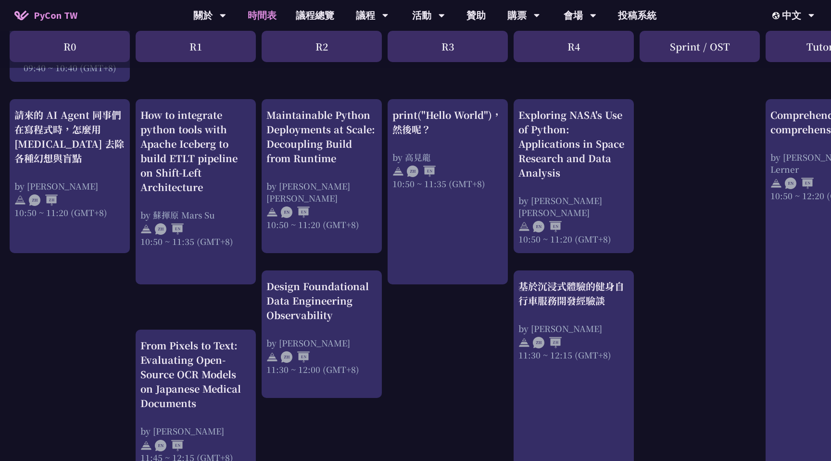
scroll to position [365, 0]
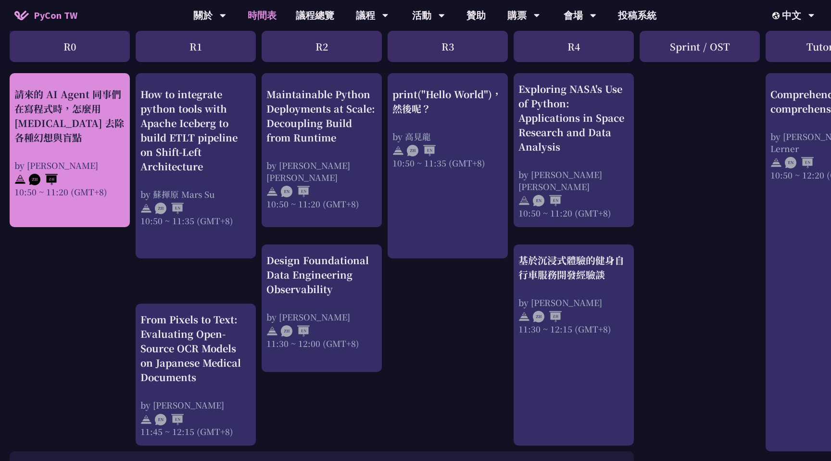
click at [91, 130] on div "請來的 AI Agent 同事們在寫程式時，怎麼用 [MEDICAL_DATA] 去除各種幻想與盲點" at bounding box center [69, 116] width 111 height 58
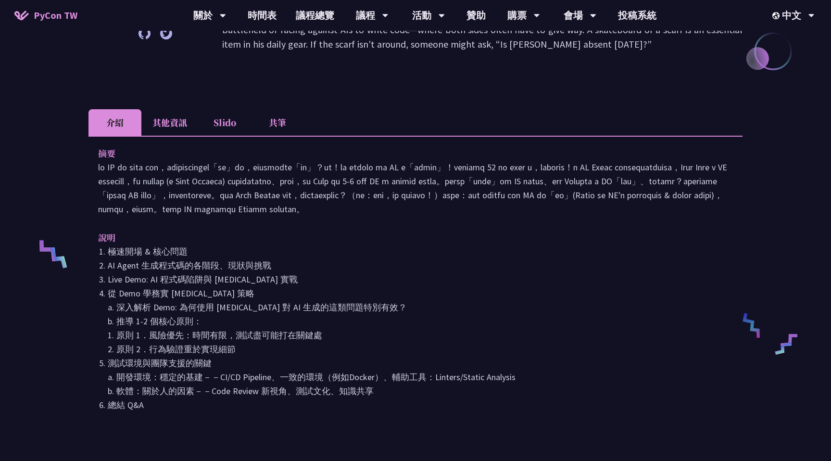
scroll to position [205, 0]
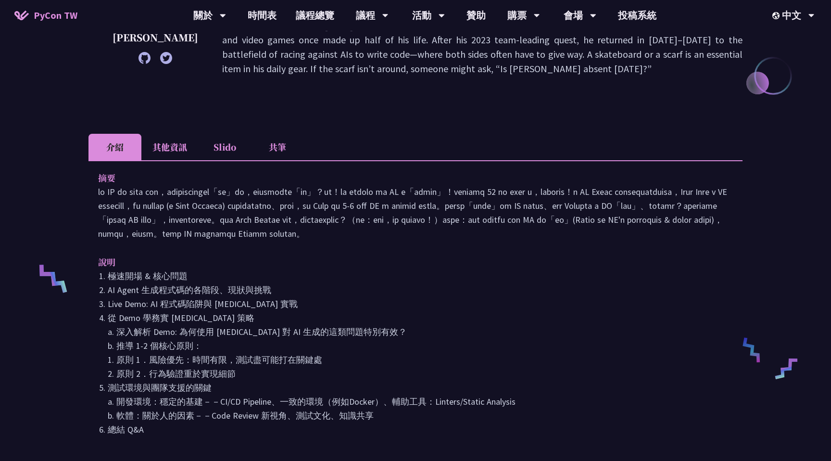
click at [183, 147] on li "其他資訊" at bounding box center [169, 147] width 57 height 26
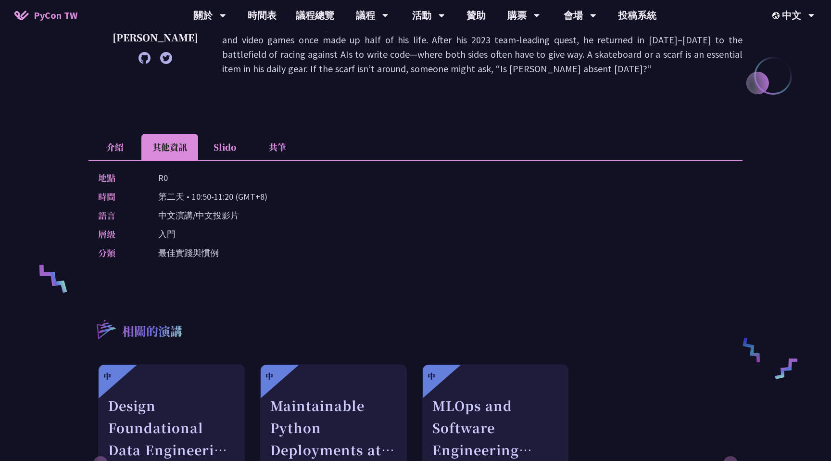
click at [231, 155] on li "Slido" at bounding box center [224, 147] width 53 height 26
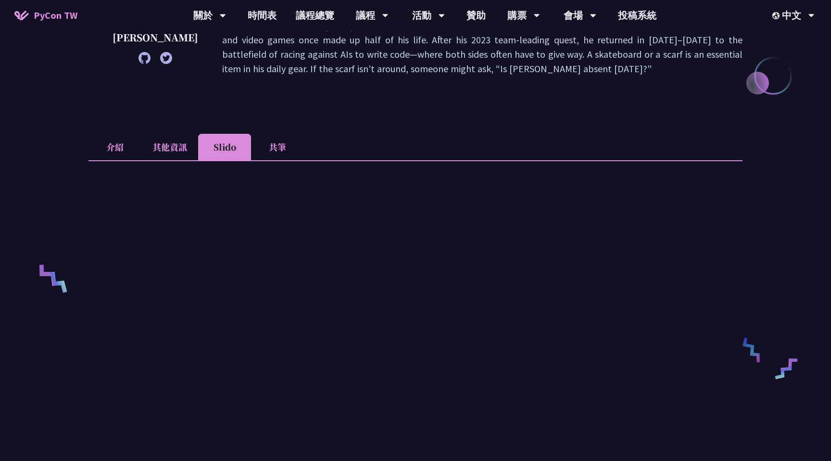
click at [263, 148] on li "共筆" at bounding box center [277, 147] width 53 height 26
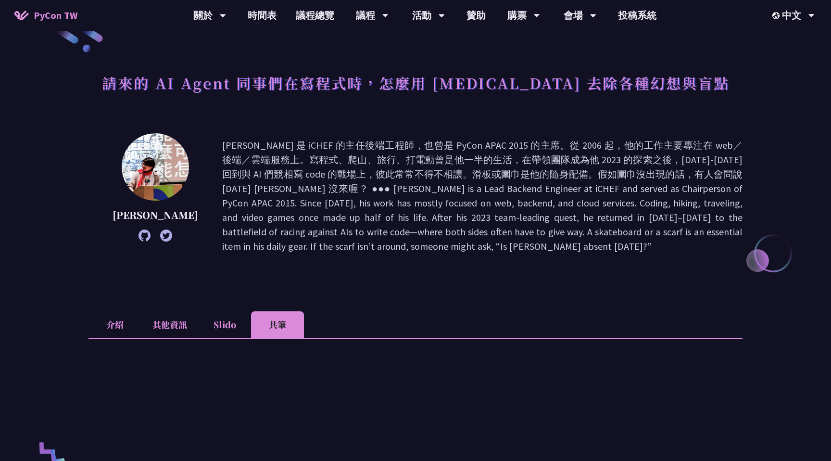
scroll to position [10, 0]
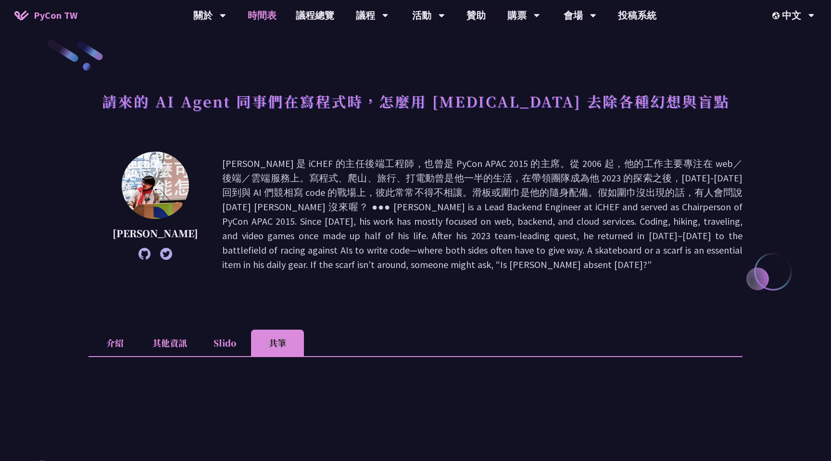
click at [270, 17] on link "時間表" at bounding box center [262, 15] width 48 height 31
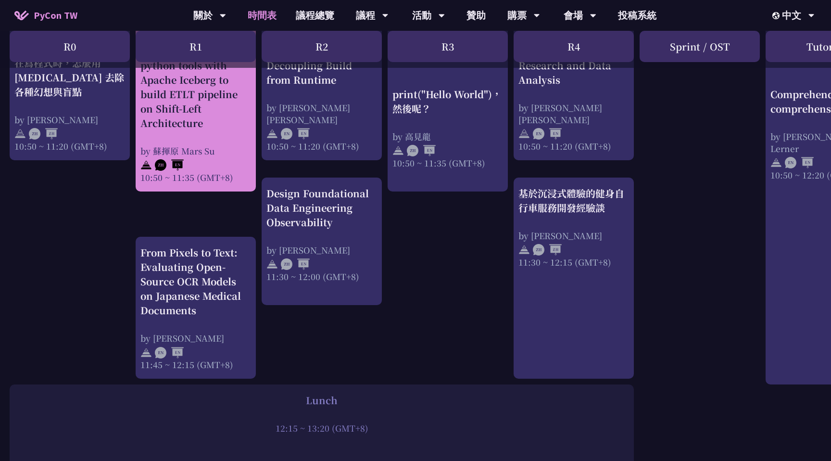
click at [220, 188] on div "How to integrate python tools with Apache Iceberg to build ETLT pipeline on Shi…" at bounding box center [196, 98] width 120 height 185
click at [220, 177] on div "10:50 ~ 11:35 (GMT+8)" at bounding box center [195, 177] width 111 height 12
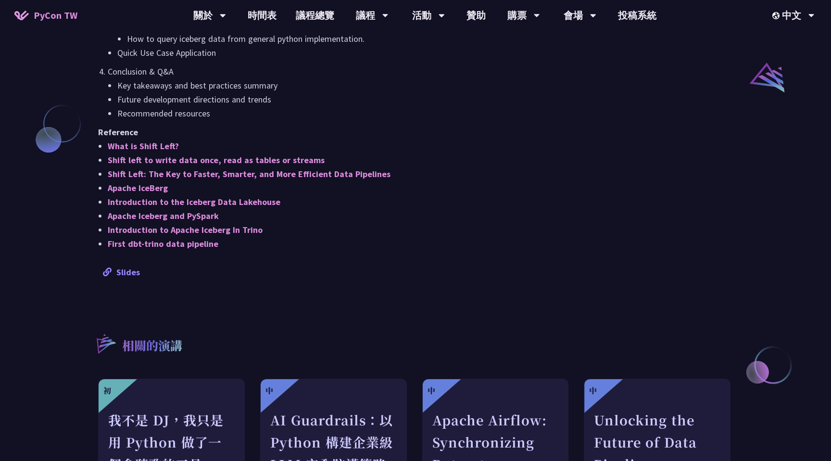
click at [126, 268] on link "Slides" at bounding box center [121, 271] width 37 height 11
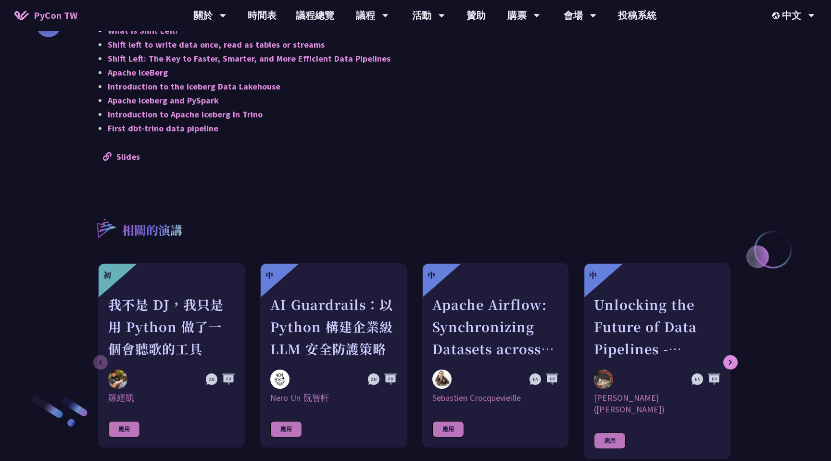
scroll to position [887, 0]
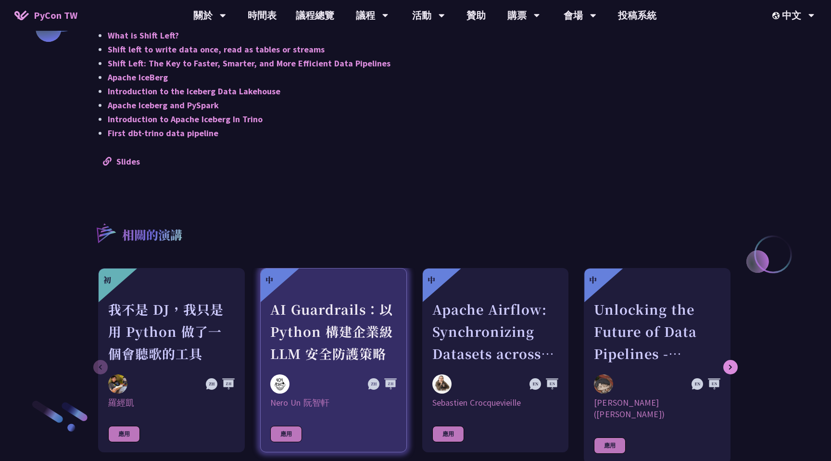
click at [339, 352] on div "AI Guardrails：以 Python 構建企業級 LLM 安全防護策略" at bounding box center [333, 331] width 126 height 66
click at [318, 309] on div "AI Guardrails：以 Python 構建企業級 LLM 安全防護策略" at bounding box center [333, 331] width 126 height 66
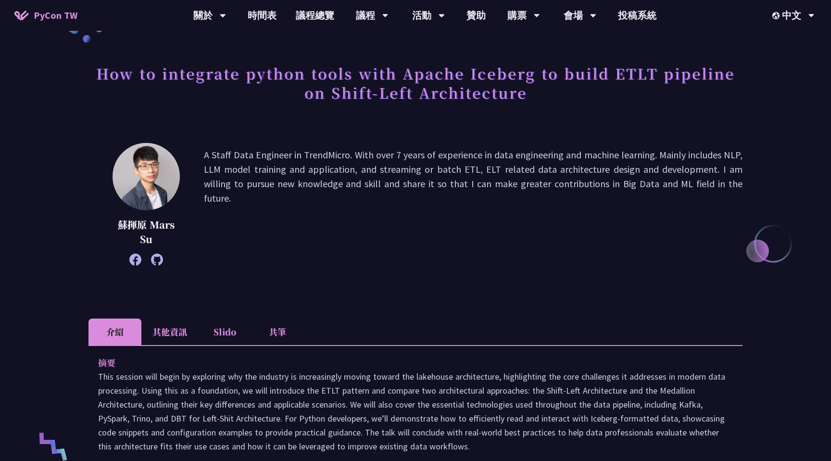
scroll to position [0, 0]
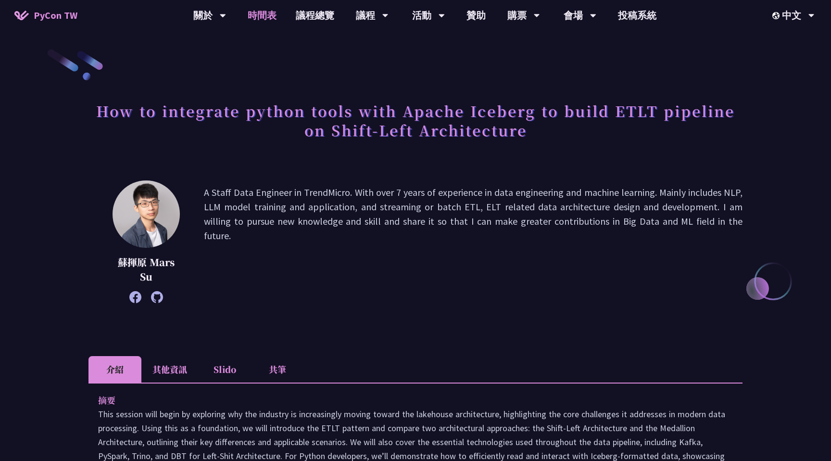
click at [254, 24] on link "時間表" at bounding box center [262, 15] width 48 height 31
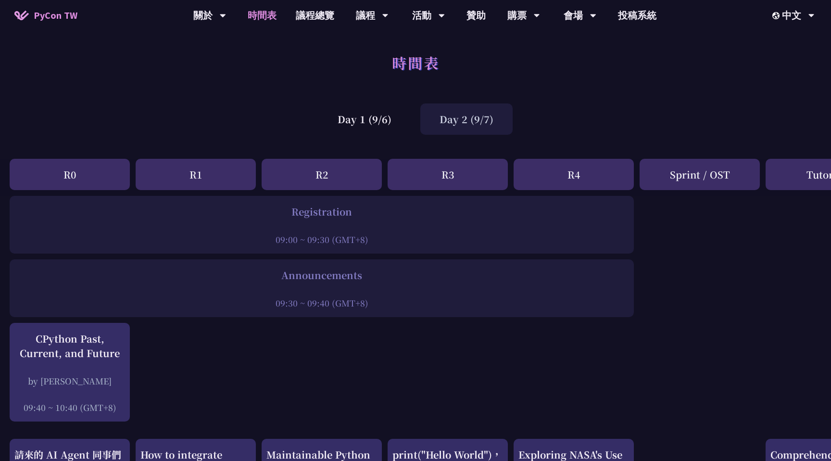
click at [471, 125] on div "Day 2 (9/7)" at bounding box center [466, 118] width 92 height 31
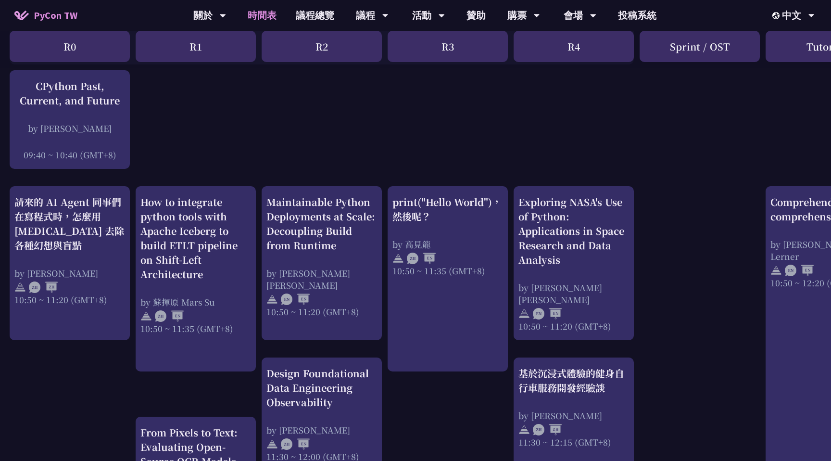
scroll to position [361, 0]
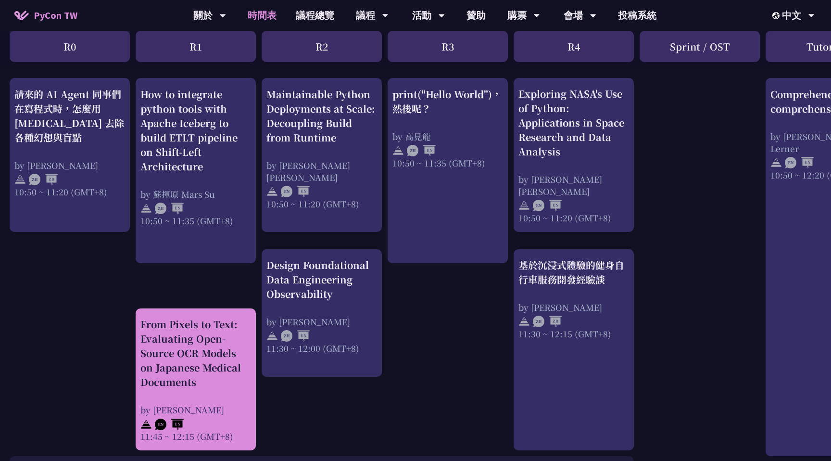
click at [227, 363] on div "From Pixels to Text: Evaluating Open-Source OCR Models on Japanese Medical Docu…" at bounding box center [195, 353] width 111 height 72
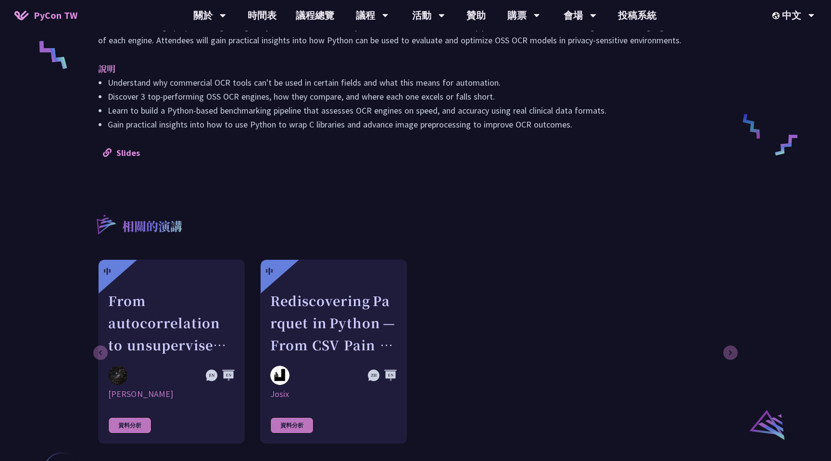
scroll to position [450, 0]
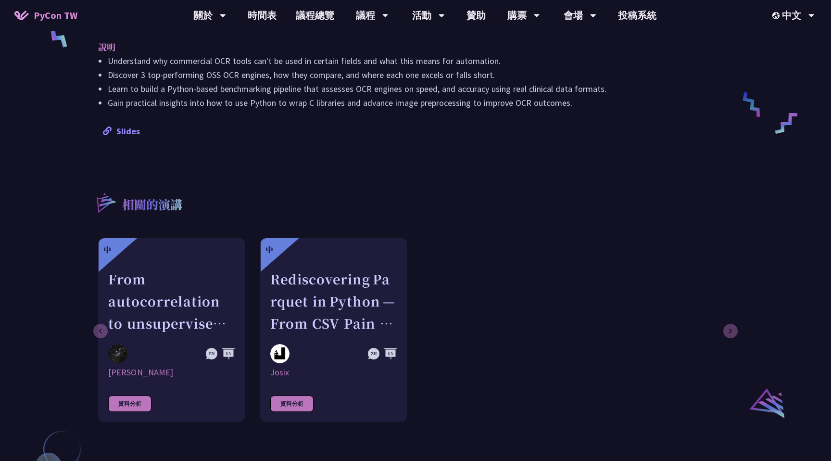
click at [125, 131] on link "Slides" at bounding box center [121, 130] width 37 height 11
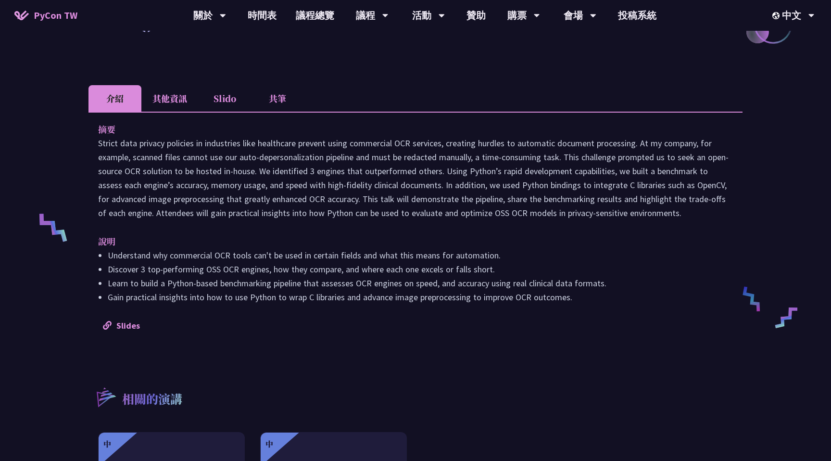
scroll to position [482, 0]
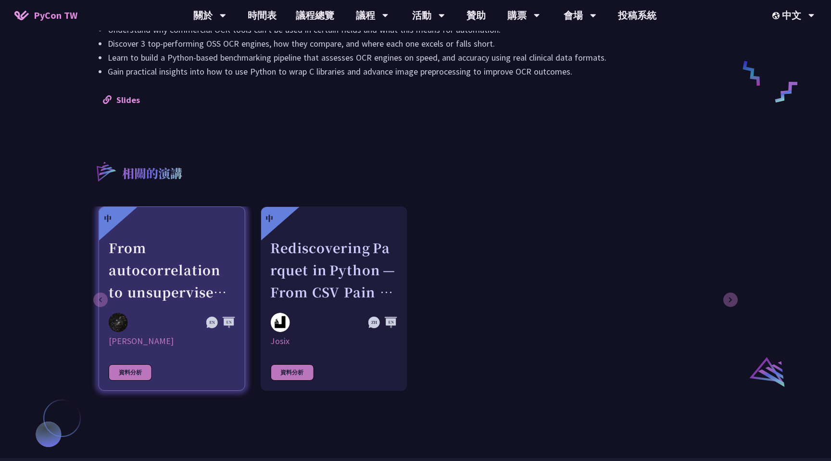
click at [175, 291] on div "From autocorrelation to unsupervised learning; searching for aperiodic tilings …" at bounding box center [172, 270] width 126 height 66
click at [190, 296] on div "From autocorrelation to unsupervised learning; searching for aperiodic tilings …" at bounding box center [171, 270] width 126 height 66
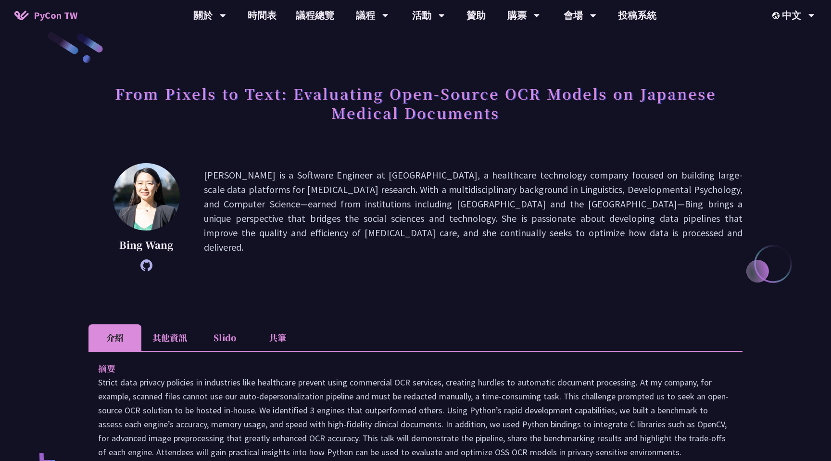
scroll to position [0, 0]
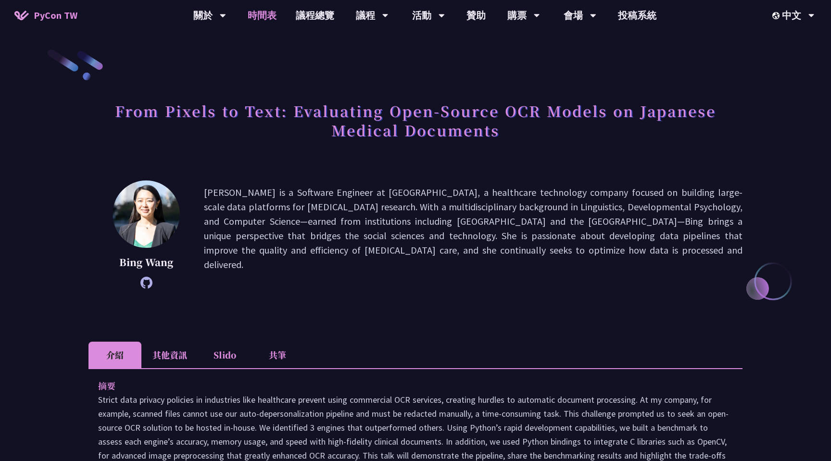
click at [261, 24] on link "時間表" at bounding box center [262, 15] width 48 height 31
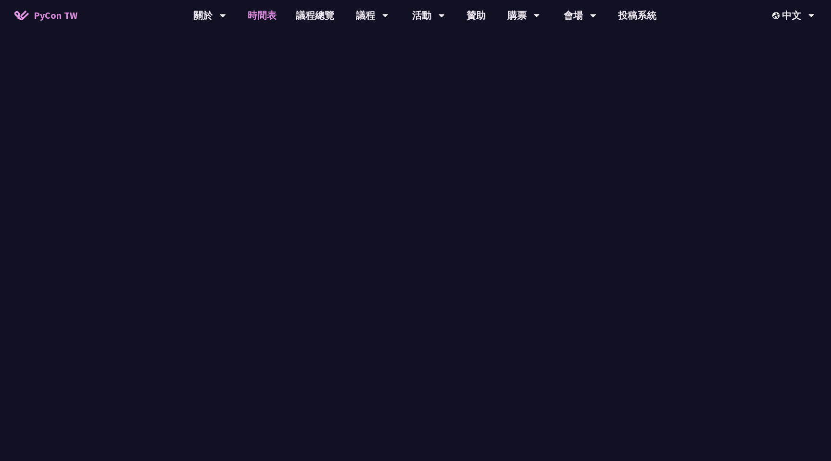
scroll to position [361, 0]
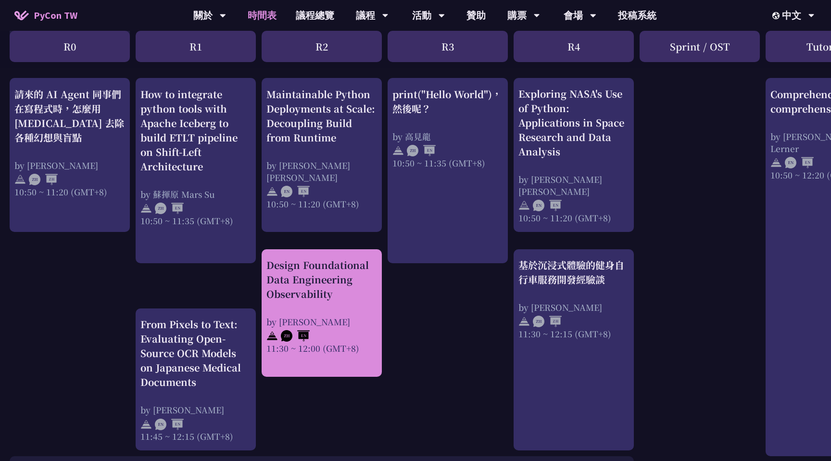
click at [328, 314] on div "Design Foundational Data Engineering Observability by [PERSON_NAME] 11:30 ~ 12:…" at bounding box center [321, 306] width 111 height 96
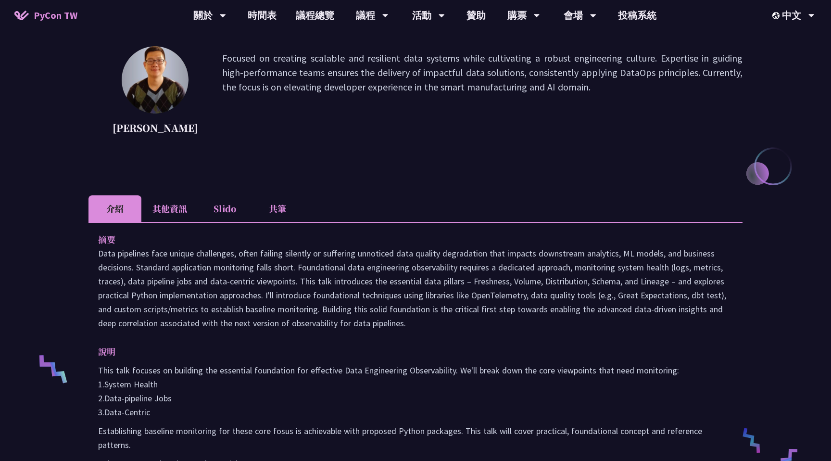
scroll to position [323, 0]
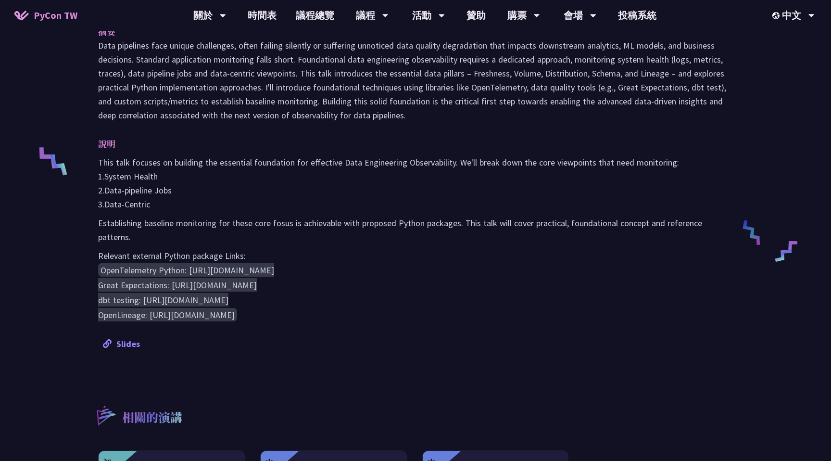
click at [136, 338] on link "Slides" at bounding box center [121, 343] width 37 height 11
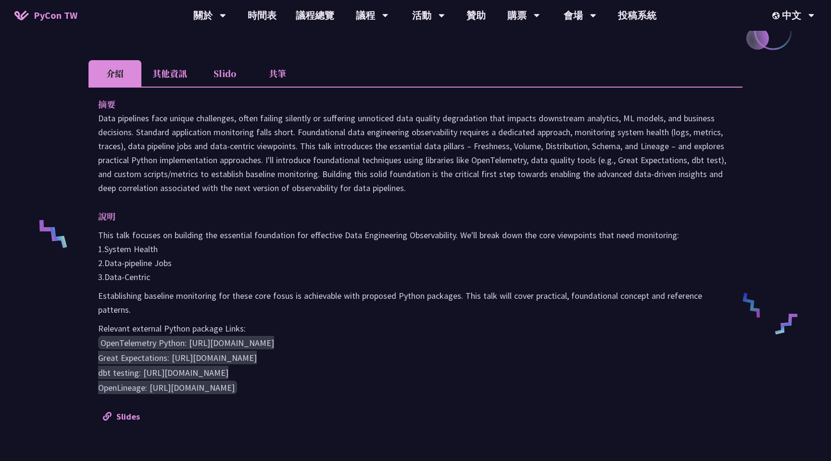
scroll to position [0, 0]
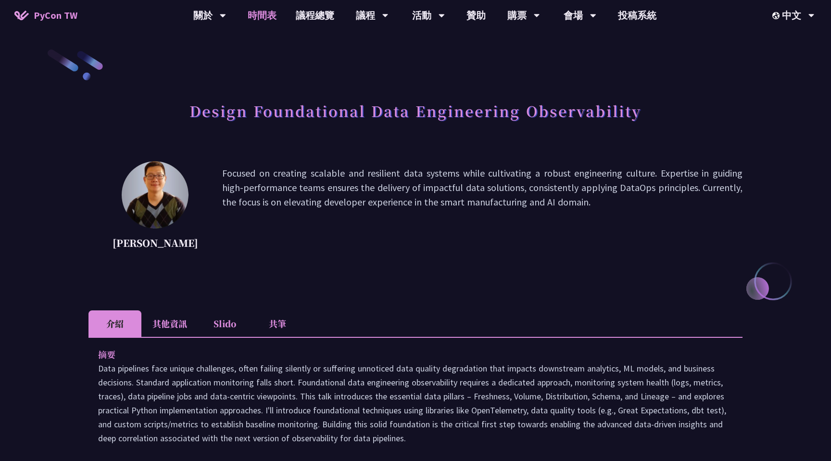
click at [271, 12] on link "時間表" at bounding box center [262, 15] width 48 height 31
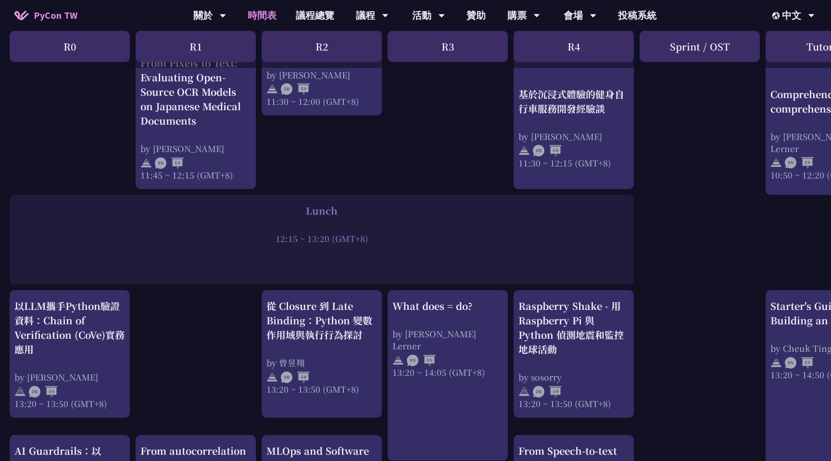
scroll to position [664, 0]
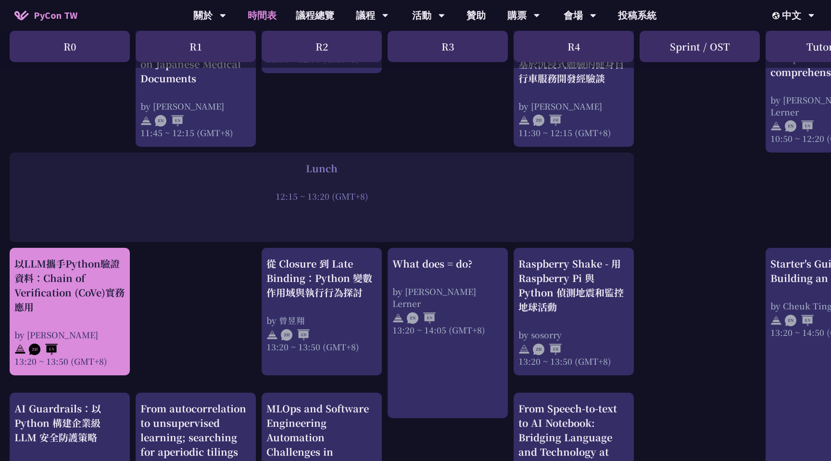
click at [105, 285] on div "以LLM攜手Python驗證資料：Chain of Verification (CoVe)實務應用" at bounding box center [69, 285] width 111 height 58
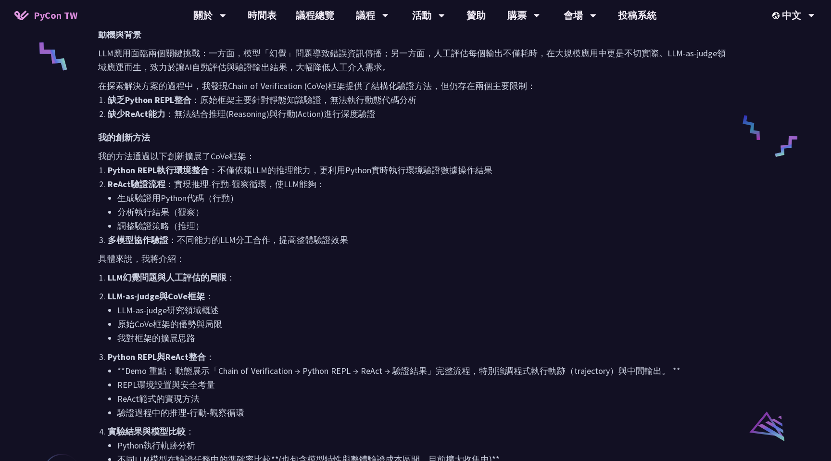
scroll to position [680, 0]
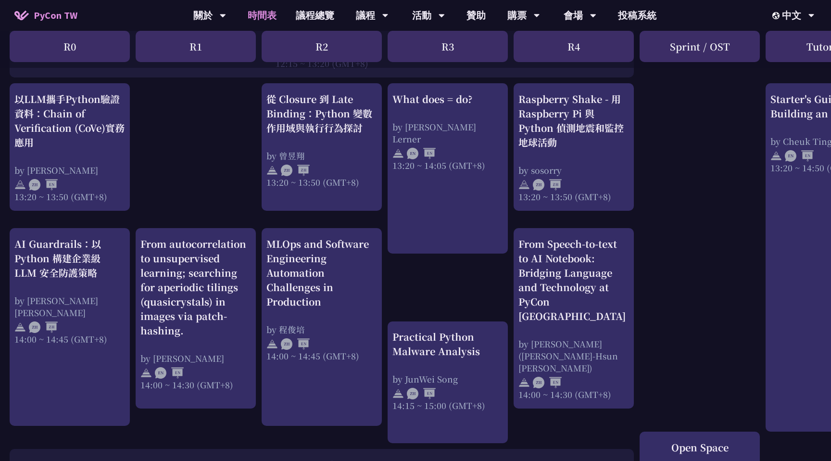
scroll to position [892, 0]
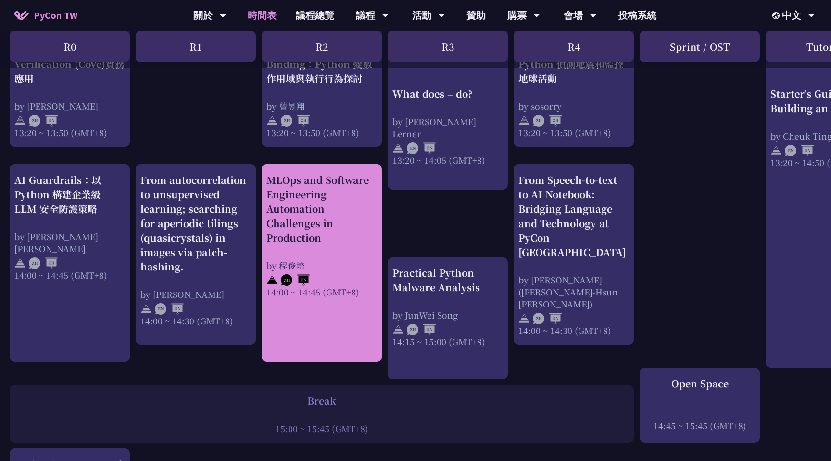
click at [330, 234] on div "MLOps and Software Engineering Automation Challenges in Production" at bounding box center [321, 209] width 111 height 72
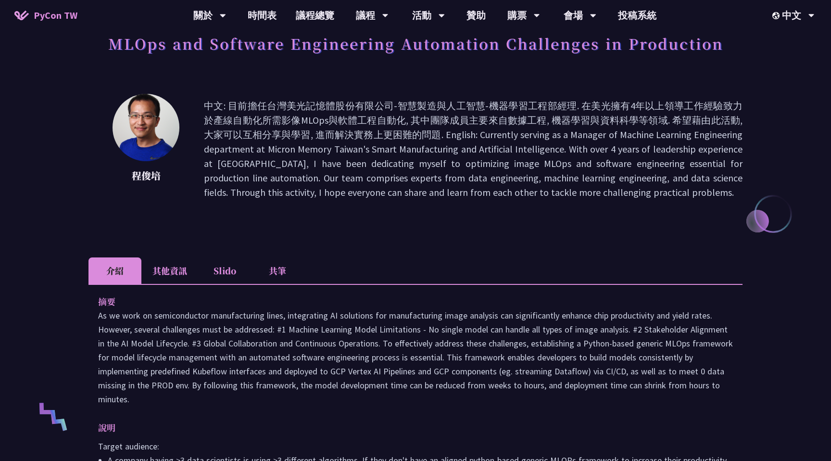
scroll to position [32, 0]
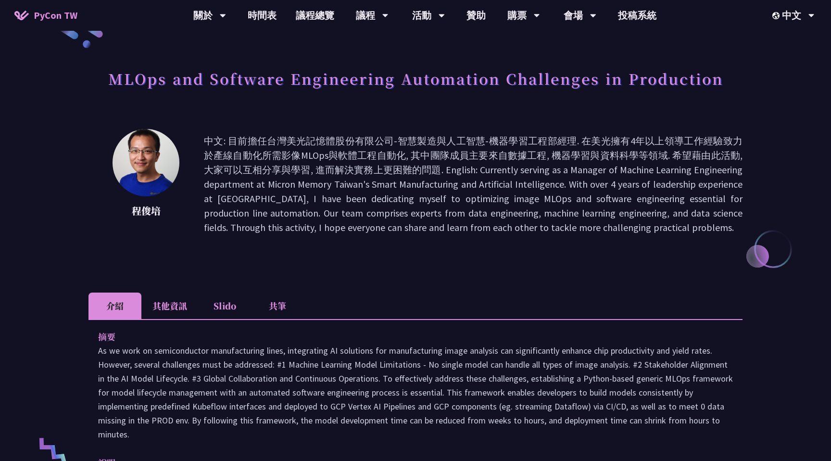
click at [286, 304] on li "共筆" at bounding box center [277, 305] width 53 height 26
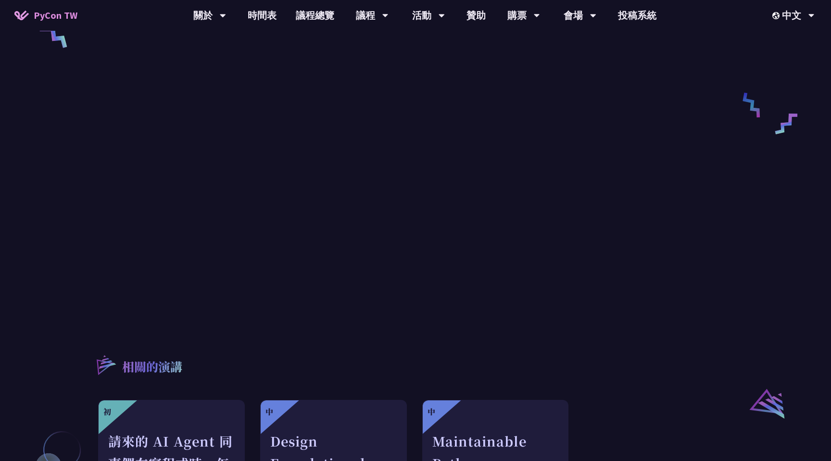
scroll to position [450, 0]
click at [280, 13] on link "時間表" at bounding box center [262, 15] width 48 height 31
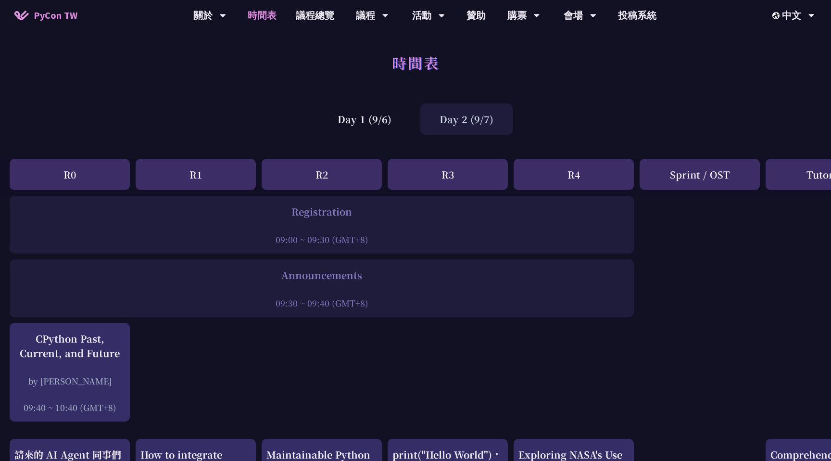
click at [473, 125] on div "Day 2 (9/7)" at bounding box center [466, 118] width 92 height 31
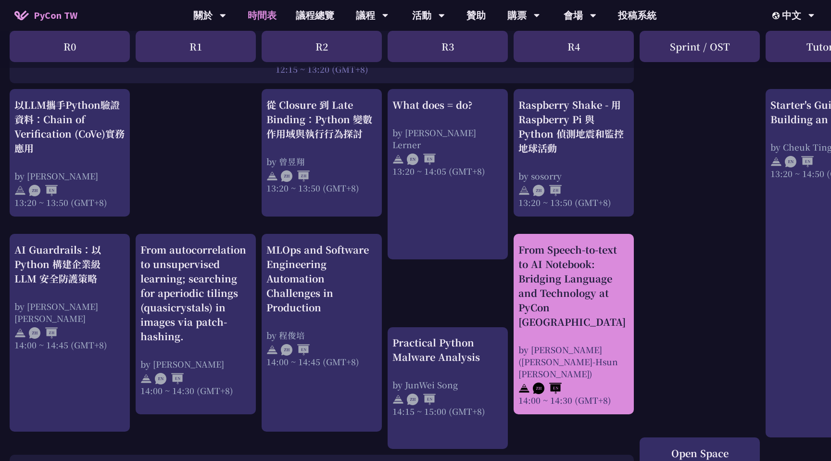
scroll to position [821, 0]
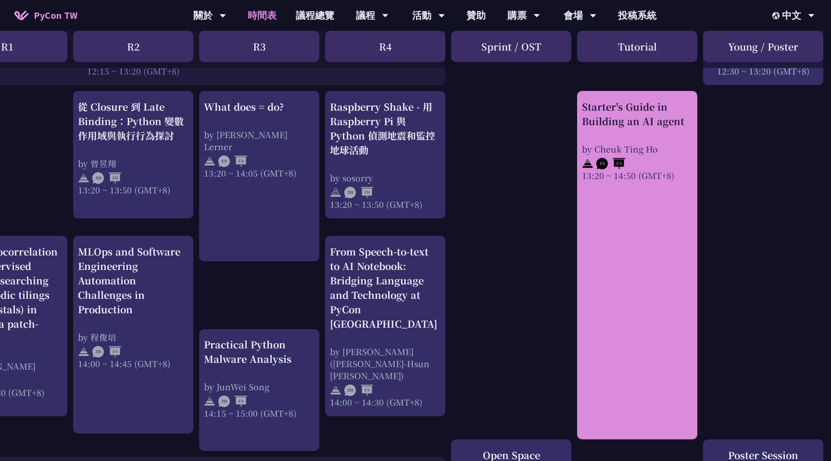
click at [595, 206] on link "Starter's Guide in Building an AI agent by [PERSON_NAME] 13:20 ~ 14:50 (GMT+8)" at bounding box center [637, 265] width 111 height 331
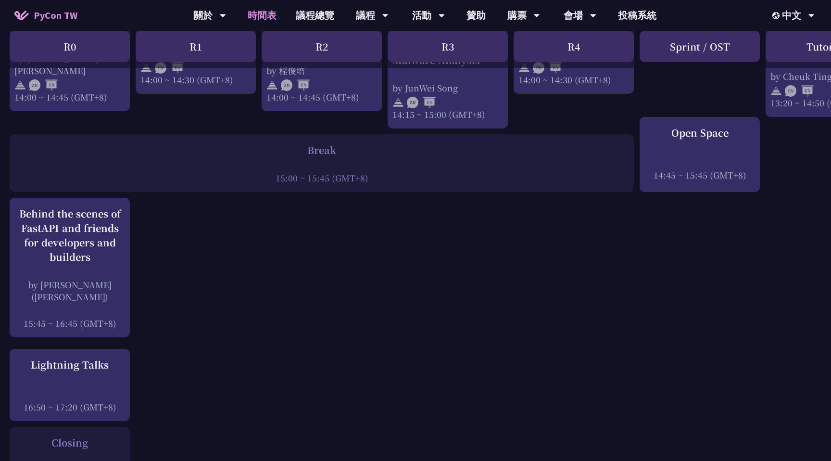
scroll to position [1139, 0]
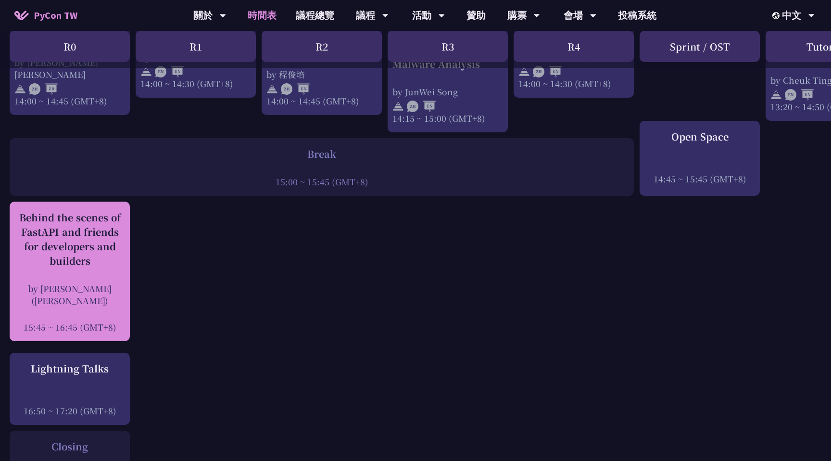
click at [72, 247] on div "Behind the scenes of FastAPI and friends for developers and builders" at bounding box center [69, 239] width 111 height 58
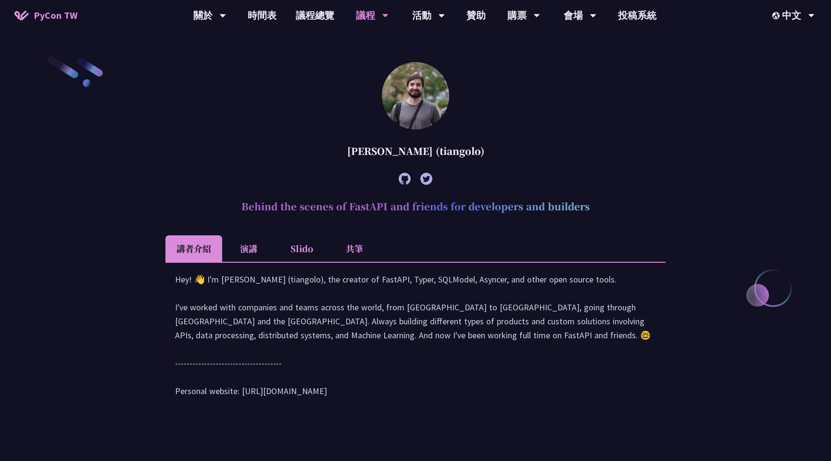
scroll to position [254, 0]
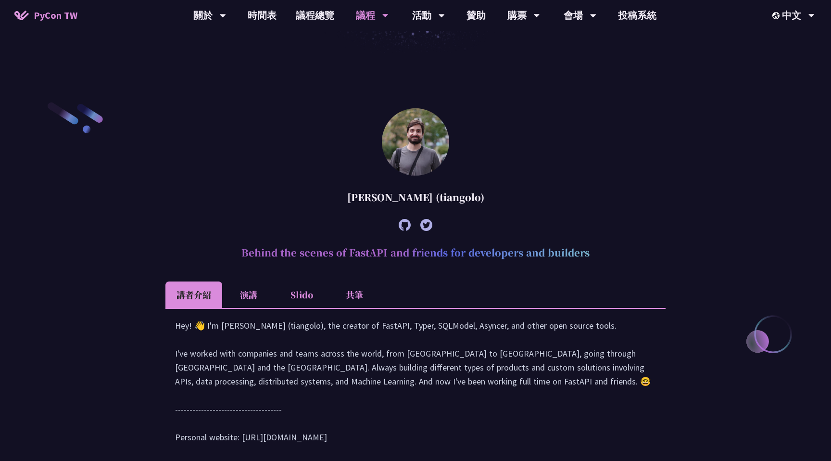
click at [246, 288] on li "演講" at bounding box center [248, 294] width 53 height 26
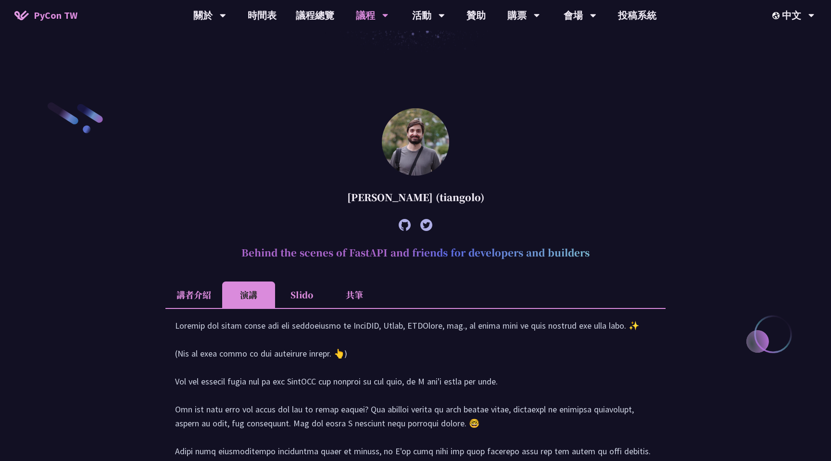
click at [353, 286] on li "共筆" at bounding box center [354, 294] width 53 height 26
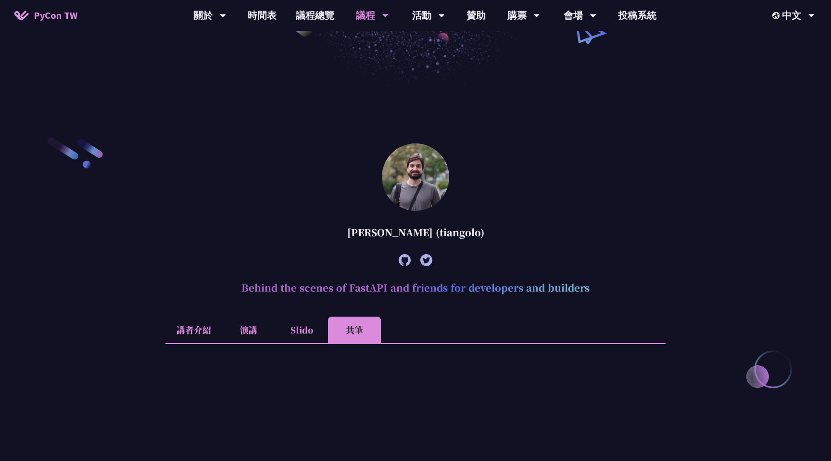
scroll to position [344, 0]
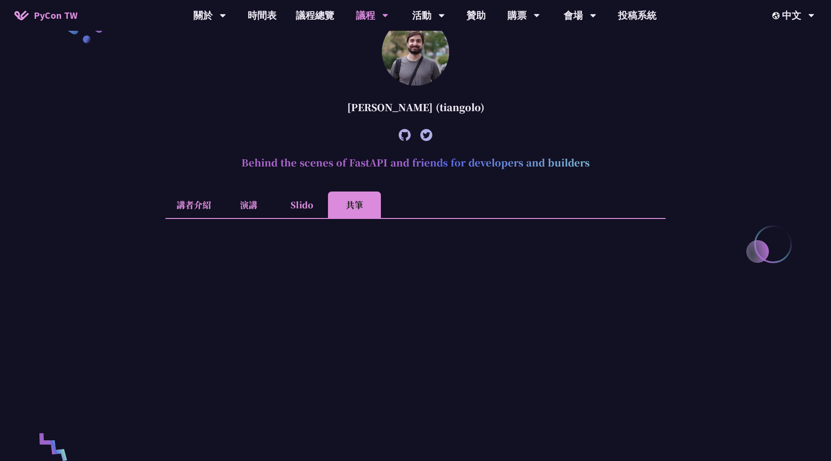
click at [246, 203] on li "演講" at bounding box center [248, 204] width 53 height 26
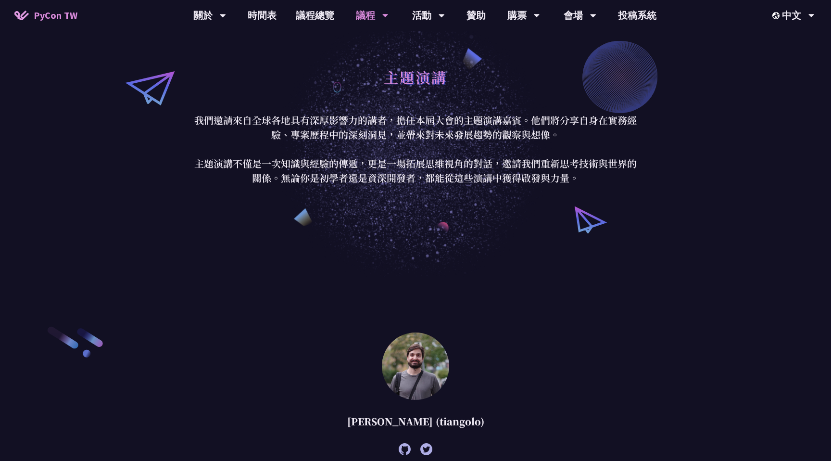
scroll to position [0, 0]
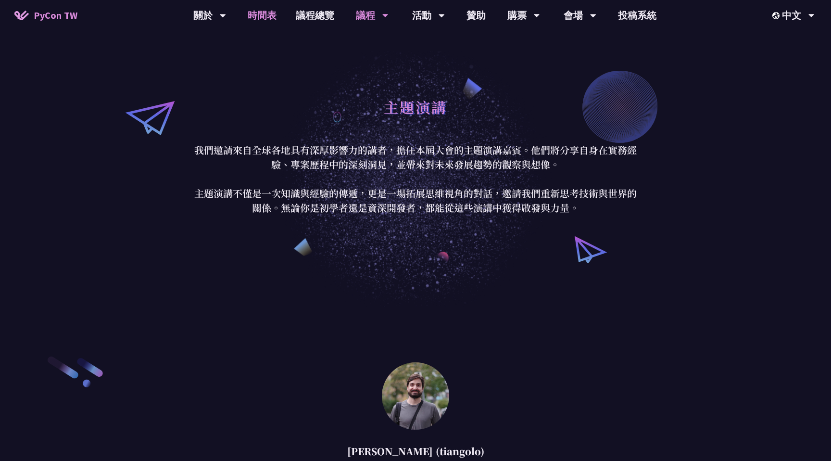
click at [268, 20] on link "時間表" at bounding box center [262, 15] width 48 height 31
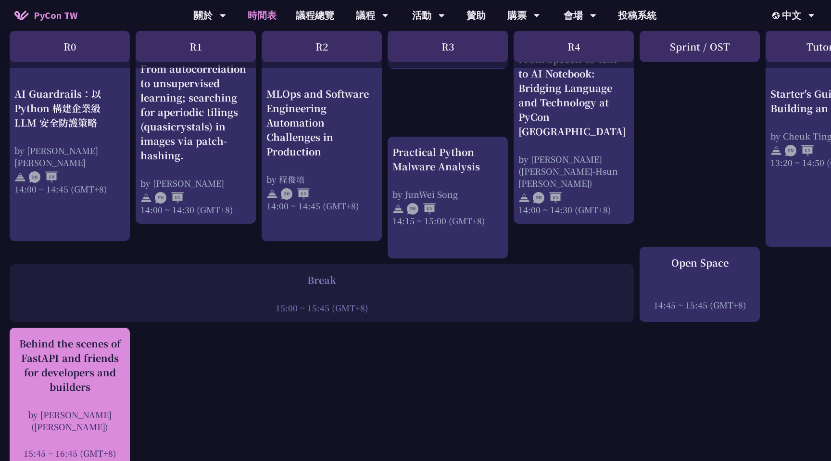
scroll to position [992, 0]
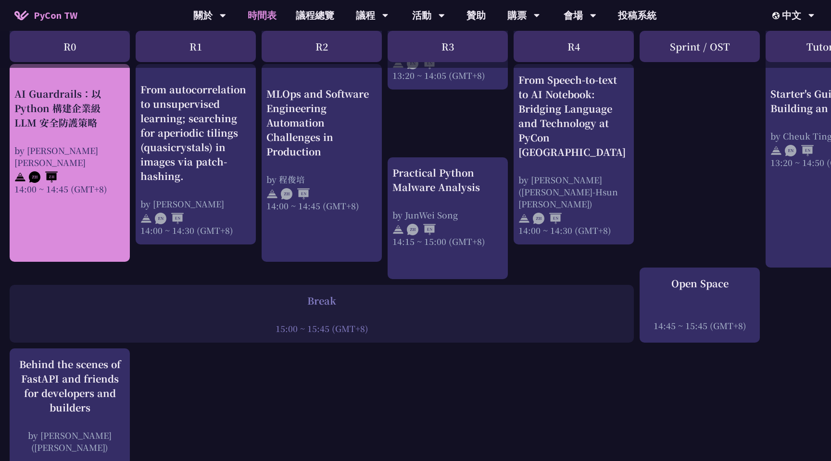
click at [95, 183] on div "14:00 ~ 14:45 (GMT+8)" at bounding box center [69, 189] width 111 height 12
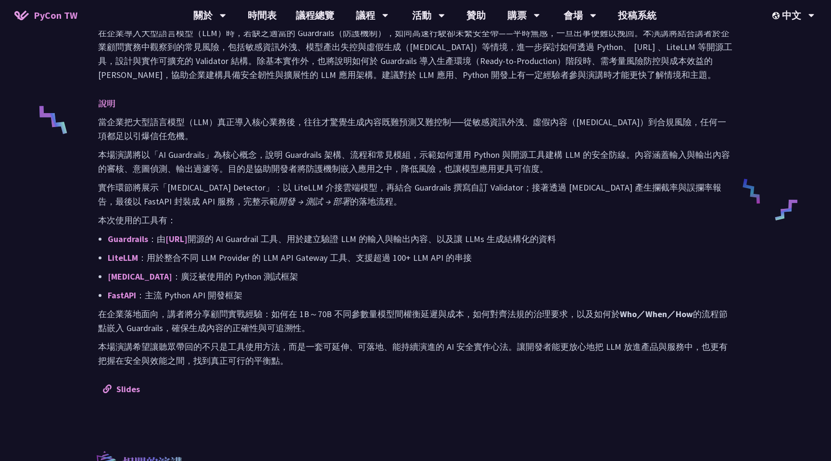
scroll to position [514, 0]
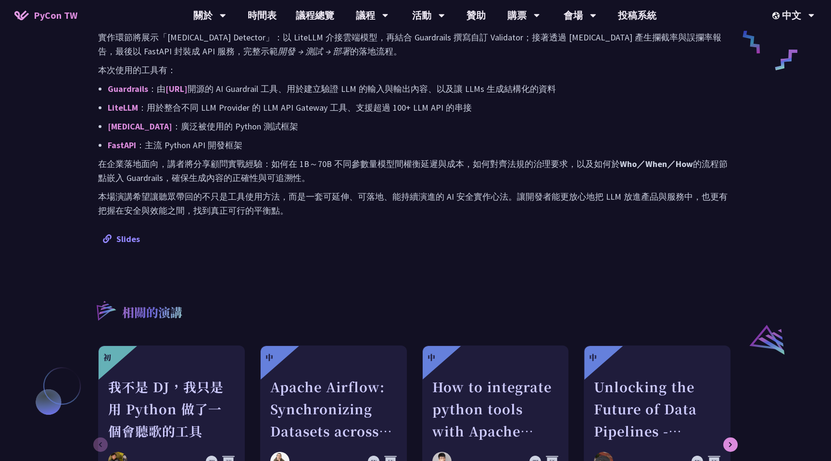
click at [136, 238] on link "Slides" at bounding box center [121, 238] width 37 height 11
